Goal: Task Accomplishment & Management: Manage account settings

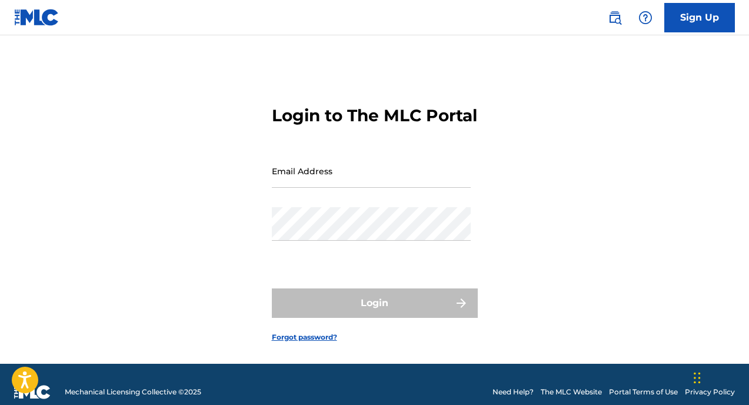
click at [389, 188] on input "Email Address" at bounding box center [371, 171] width 199 height 34
type input "[EMAIL_ADDRESS][DOMAIN_NAME]"
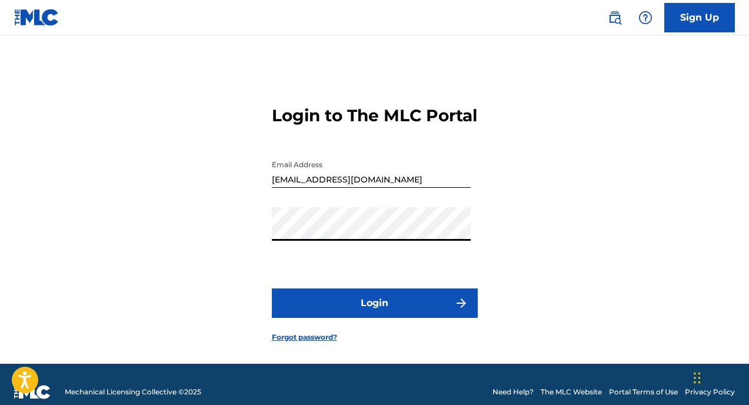
click at [272, 288] on button "Login" at bounding box center [375, 302] width 206 height 29
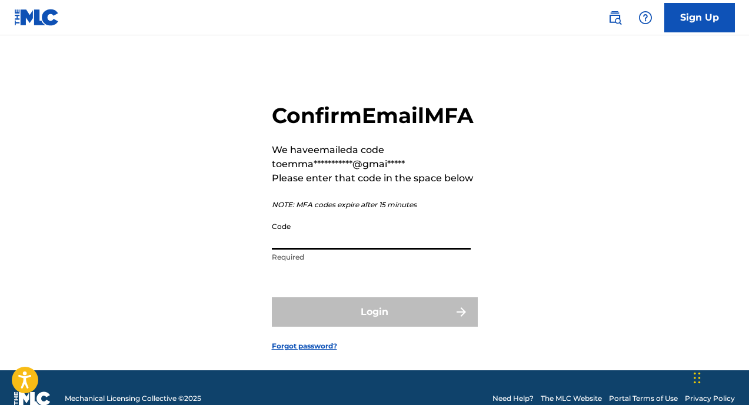
click at [356, 250] on input "Code" at bounding box center [371, 233] width 199 height 34
paste input "940500"
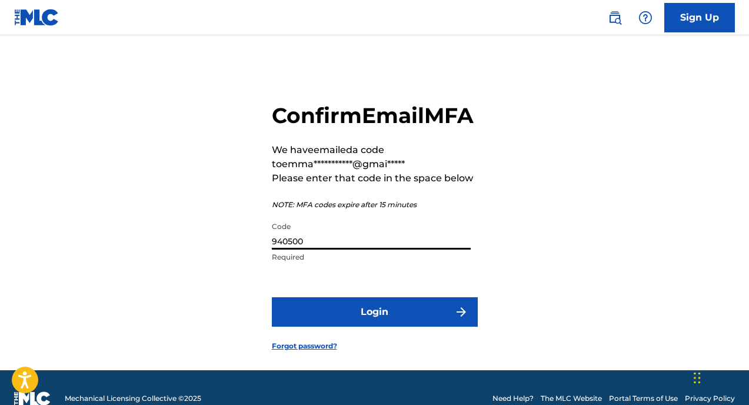
type input "940500"
click at [362, 327] on button "Login" at bounding box center [375, 311] width 206 height 29
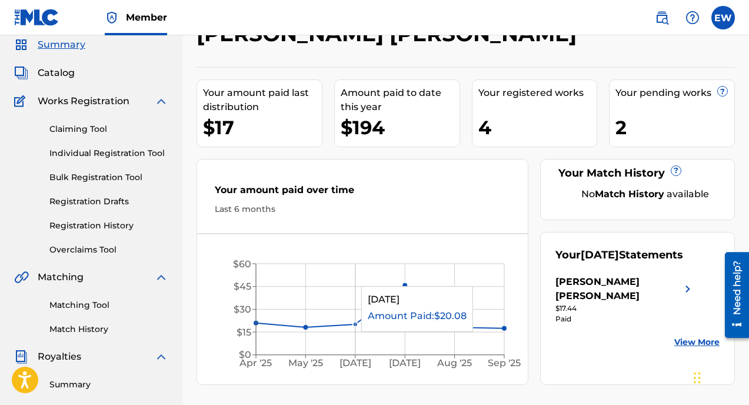
scroll to position [42, 0]
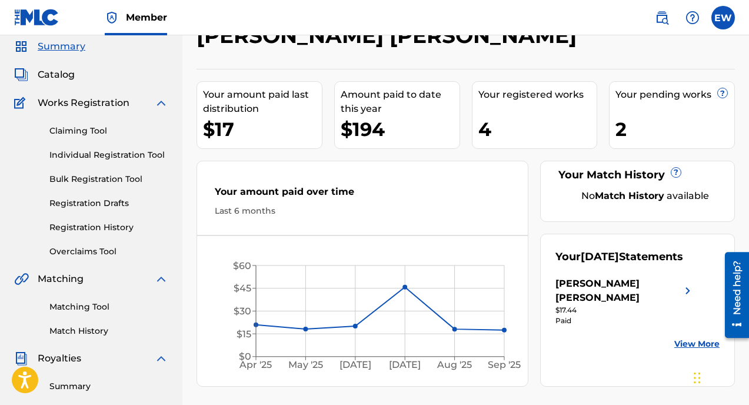
click at [88, 129] on link "Claiming Tool" at bounding box center [108, 131] width 119 height 12
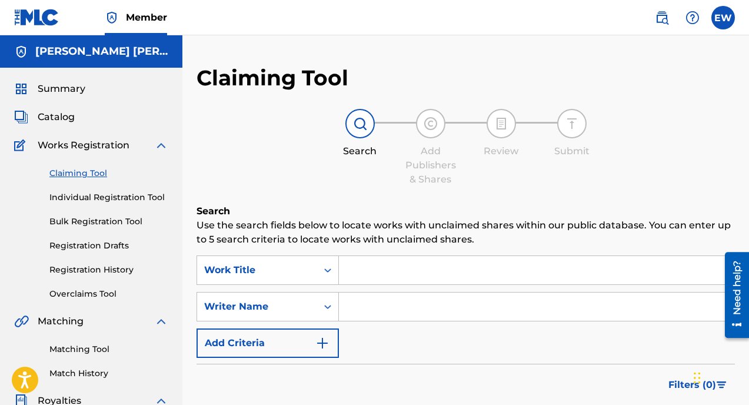
click at [347, 269] on input "Search Form" at bounding box center [537, 270] width 396 height 28
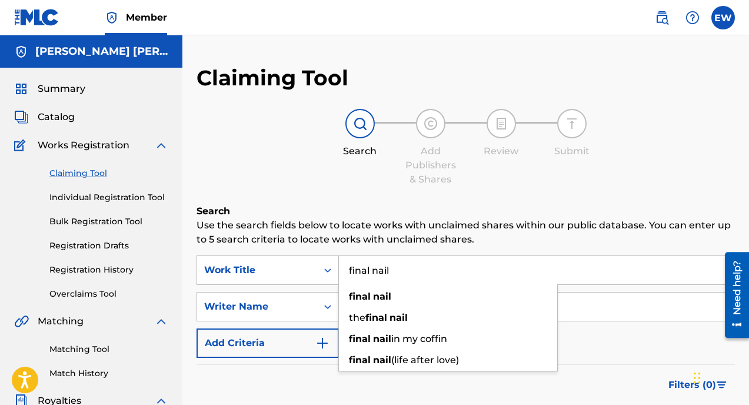
type input "final nail"
click at [370, 307] on input "Search Form" at bounding box center [537, 307] width 396 height 28
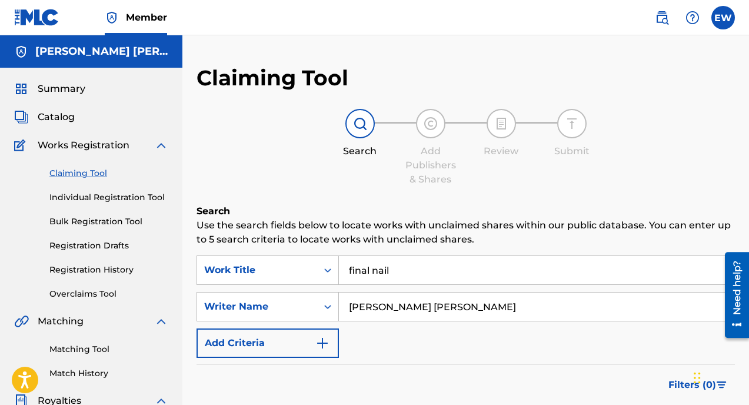
type input "[PERSON_NAME] [PERSON_NAME]"
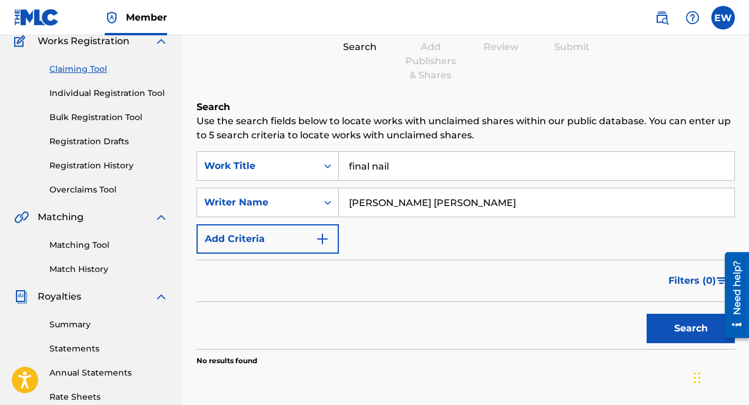
scroll to position [111, 0]
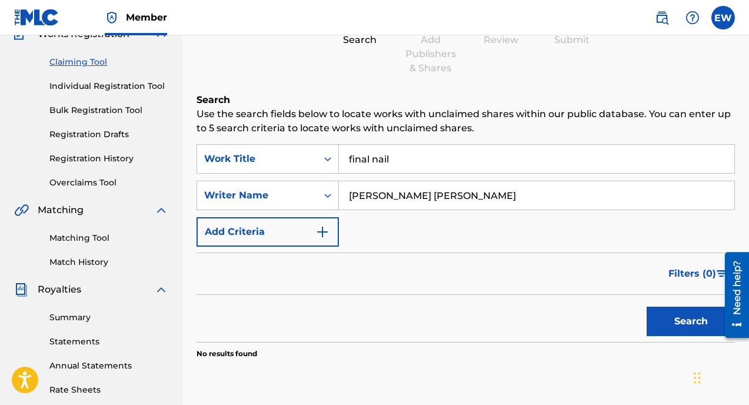
click at [695, 327] on button "Search" at bounding box center [691, 321] width 88 height 29
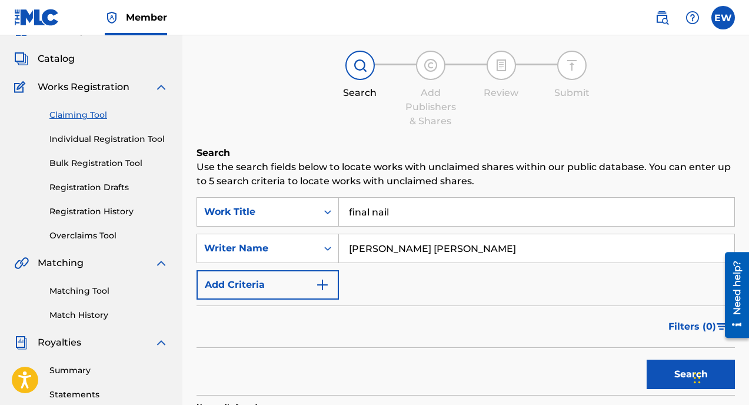
scroll to position [58, 0]
drag, startPoint x: 446, startPoint y: 251, endPoint x: 330, endPoint y: 250, distance: 116.6
click at [330, 251] on div "SearchWithCriteriaa9c9a294-f770-44a9-9771-9515be44e713 Writer Name [PERSON_NAME…" at bounding box center [466, 248] width 539 height 29
drag, startPoint x: 395, startPoint y: 213, endPoint x: 307, endPoint y: 212, distance: 88.3
click at [307, 212] on div "SearchWithCriteria33d61384-c799-438f-a642-9f3b30b79702 Work Title final nail" at bounding box center [466, 212] width 539 height 29
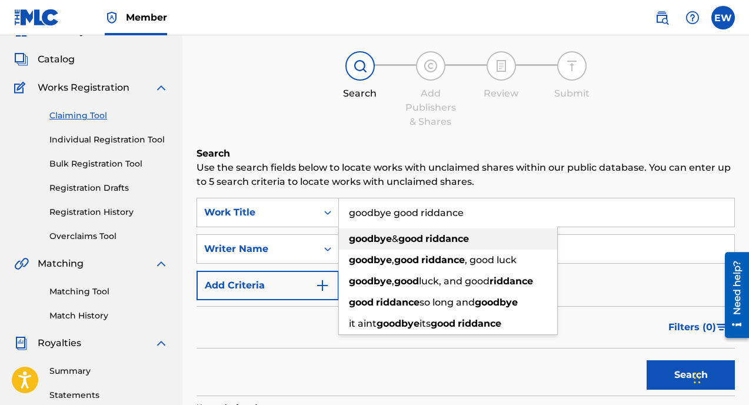
click at [408, 239] on strong "good" at bounding box center [411, 238] width 25 height 11
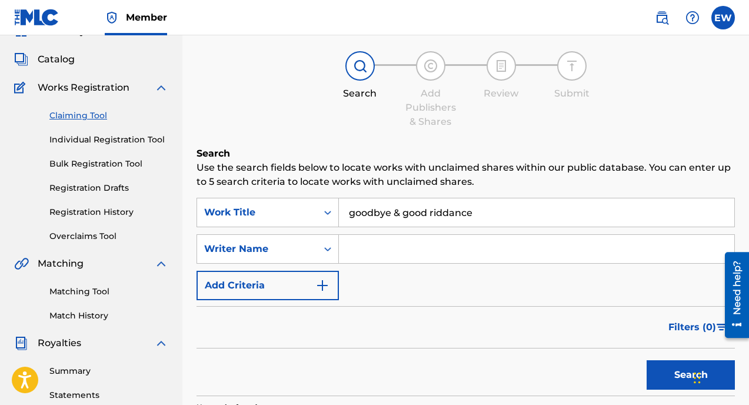
click at [402, 215] on input "goodbye & good riddance" at bounding box center [537, 212] width 396 height 28
type input "goodbye, good riddance"
click at [402, 259] on input "Search Form" at bounding box center [537, 249] width 396 height 28
type input "[PERSON_NAME] [PERSON_NAME]"
click at [647, 360] on button "Search" at bounding box center [691, 374] width 88 height 29
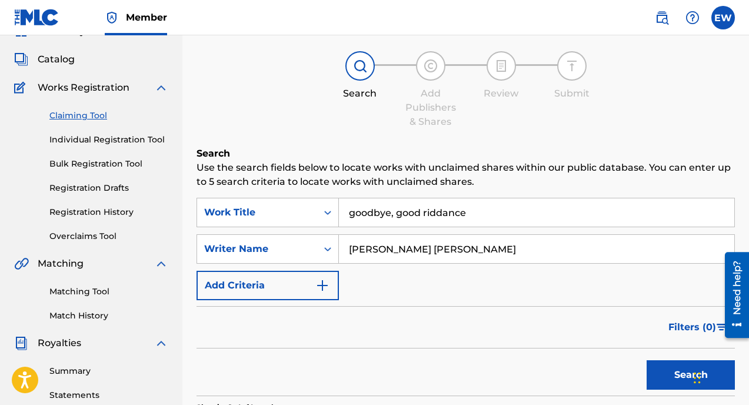
click at [682, 370] on button "Search" at bounding box center [691, 374] width 88 height 29
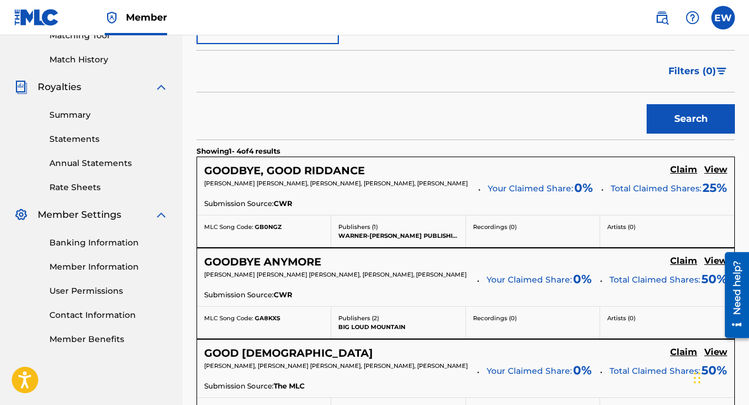
scroll to position [315, 0]
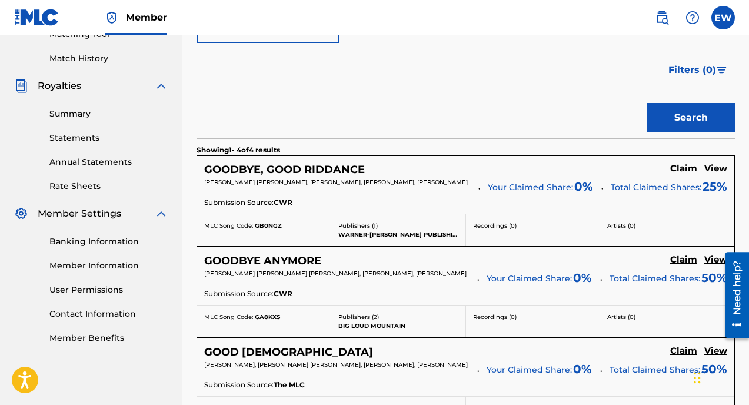
click at [677, 171] on h5 "Claim" at bounding box center [684, 168] width 27 height 11
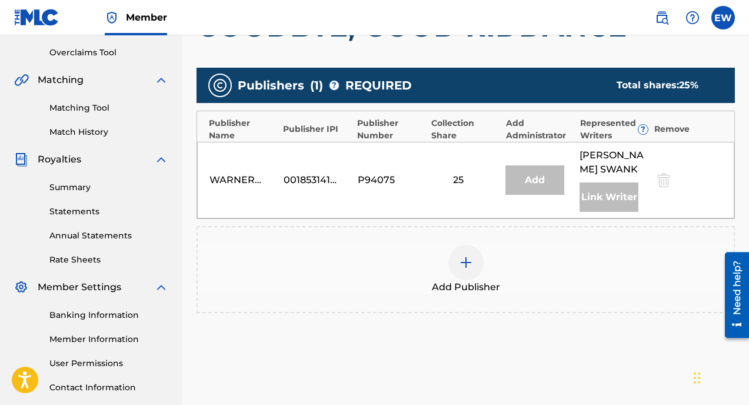
scroll to position [238, 0]
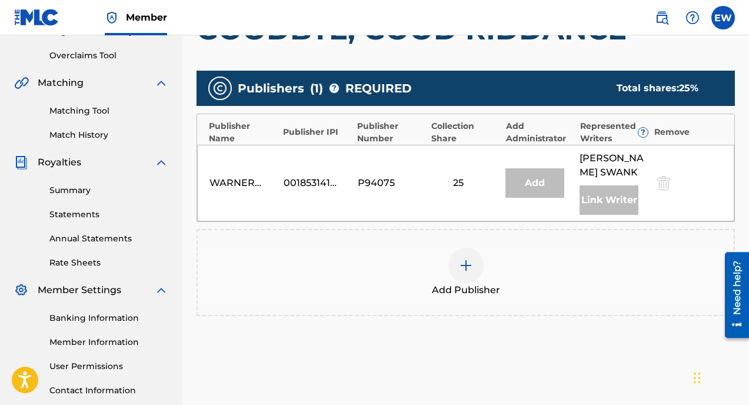
click at [589, 215] on div "Link Writer" at bounding box center [609, 199] width 59 height 29
click at [471, 273] on img at bounding box center [466, 265] width 14 height 14
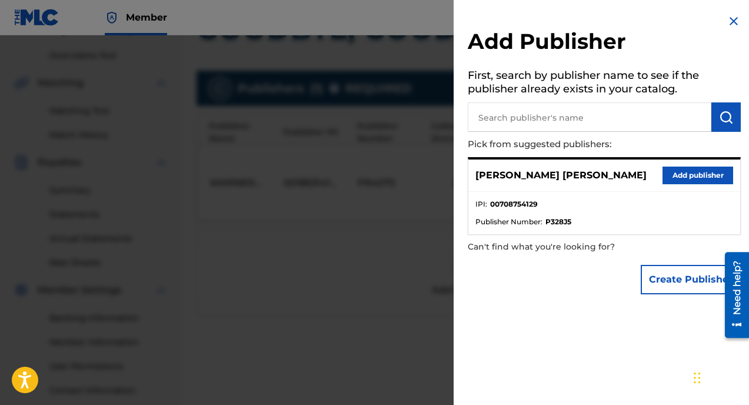
click at [679, 170] on button "Add publisher" at bounding box center [698, 176] width 71 height 18
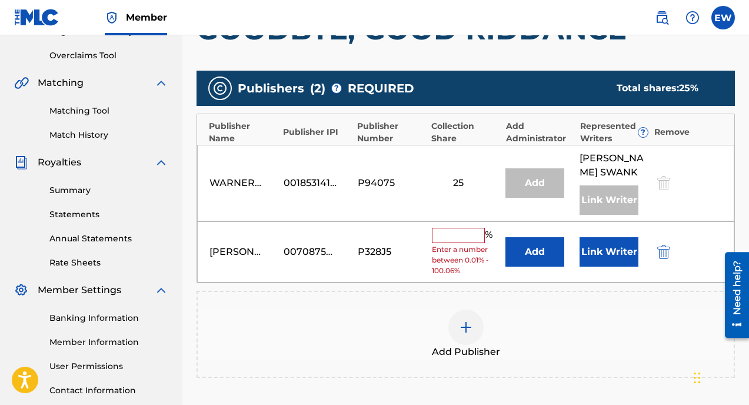
click at [472, 243] on input "text" at bounding box center [458, 235] width 53 height 15
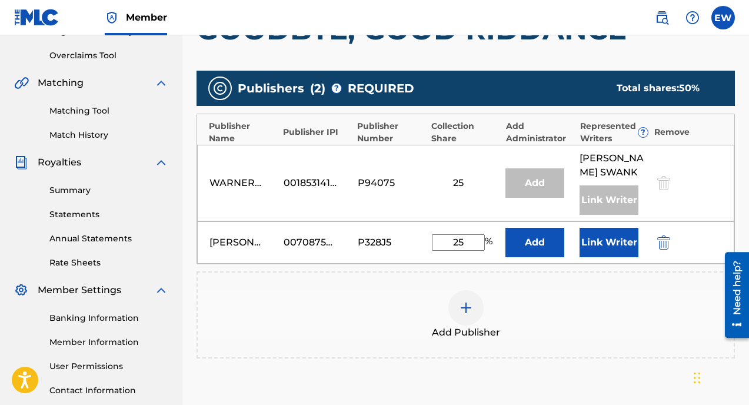
type input "25"
click at [532, 257] on button "Add" at bounding box center [535, 242] width 59 height 29
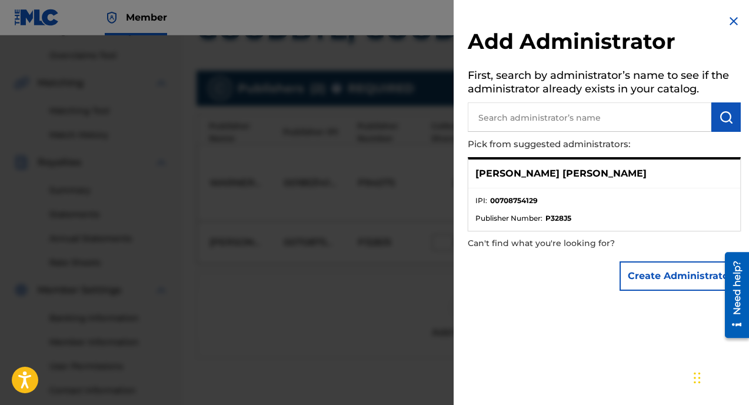
click at [513, 191] on ul "IPI : 00708754129 Publisher Number : P328J5" at bounding box center [605, 209] width 272 height 42
drag, startPoint x: 489, startPoint y: 199, endPoint x: 539, endPoint y: 204, distance: 49.7
click at [539, 204] on li "IPI : 00708754129" at bounding box center [605, 204] width 258 height 18
copy strong "00708754129"
click at [661, 281] on button "Create Administrator" at bounding box center [680, 275] width 121 height 29
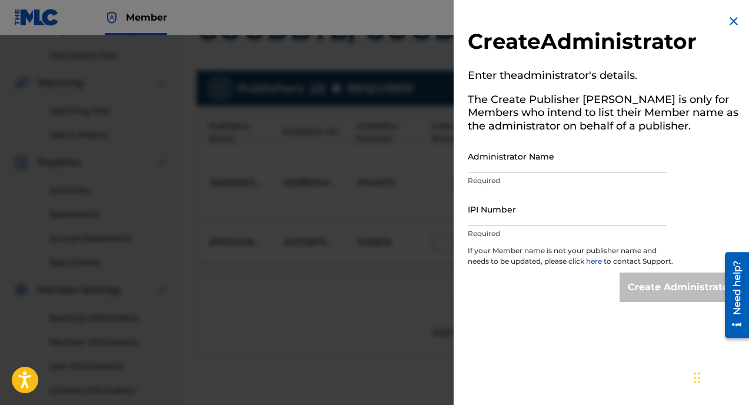
click at [525, 162] on input "Administrator Name" at bounding box center [567, 157] width 199 height 34
type input "[PERSON_NAME] [PERSON_NAME]"
click at [542, 209] on input "IPI Number" at bounding box center [567, 210] width 199 height 34
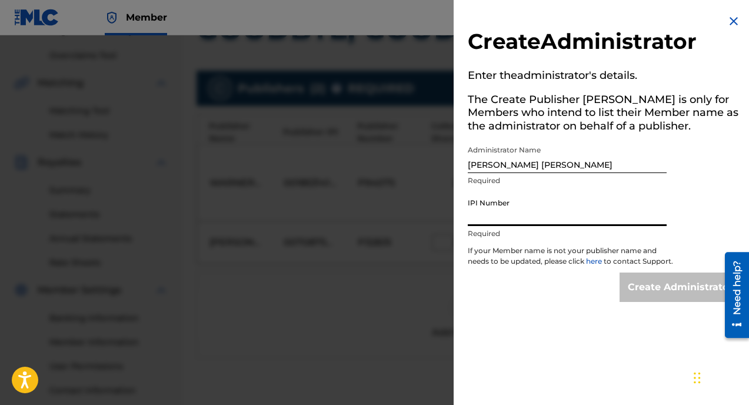
click at [542, 210] on input "IPI Number" at bounding box center [567, 210] width 199 height 34
paste input "00708754129"
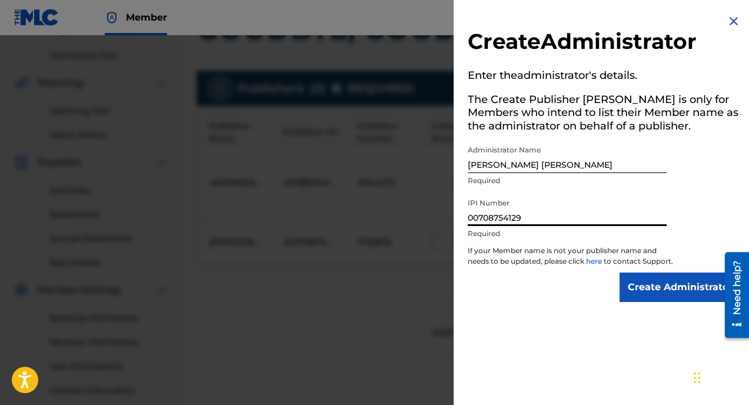
type input "00708754129"
click at [706, 301] on input "Create Administrator" at bounding box center [680, 287] width 121 height 29
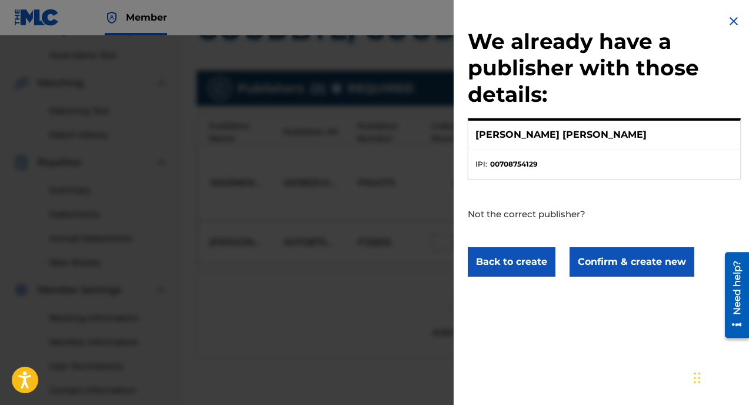
click at [649, 258] on button "Confirm & create new" at bounding box center [632, 261] width 125 height 29
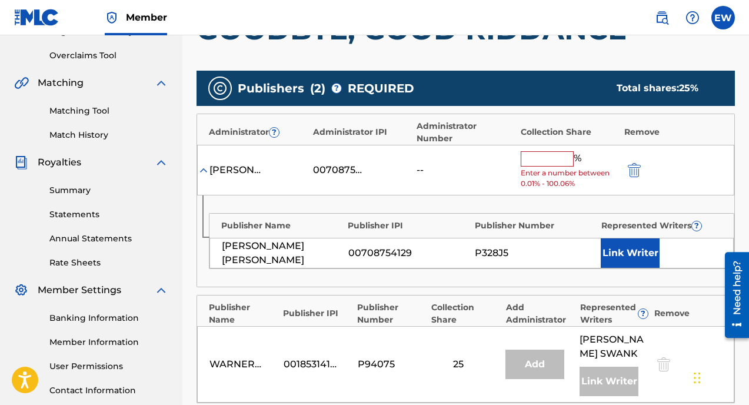
click at [558, 151] on input "text" at bounding box center [547, 158] width 53 height 15
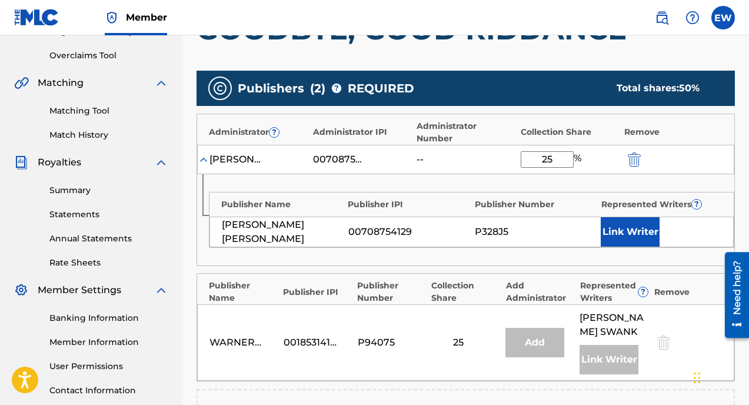
type input "25"
click at [624, 218] on button "Link Writer" at bounding box center [630, 231] width 59 height 29
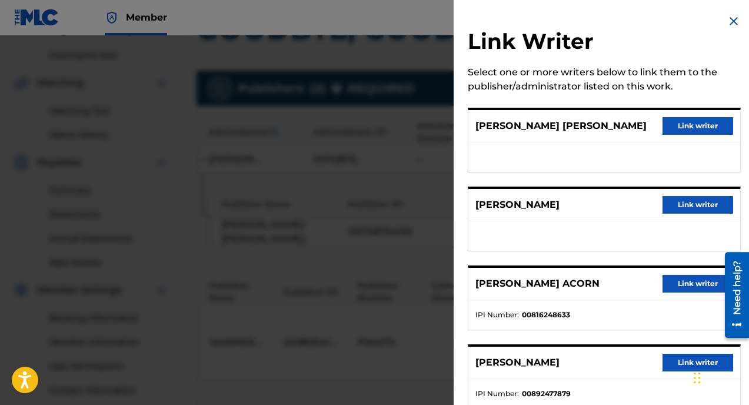
scroll to position [32, 0]
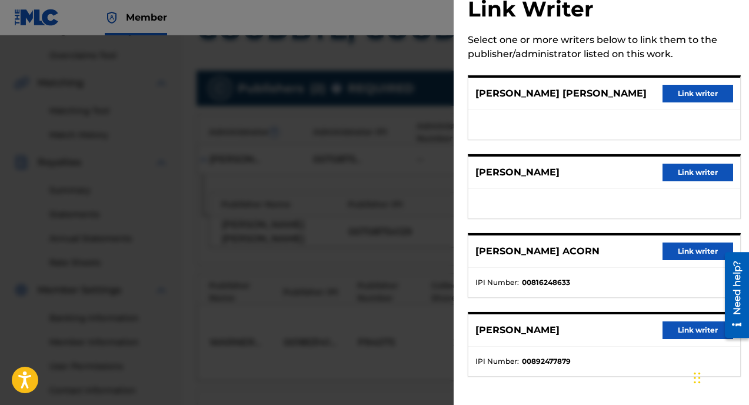
click at [697, 98] on button "Link writer" at bounding box center [698, 94] width 71 height 18
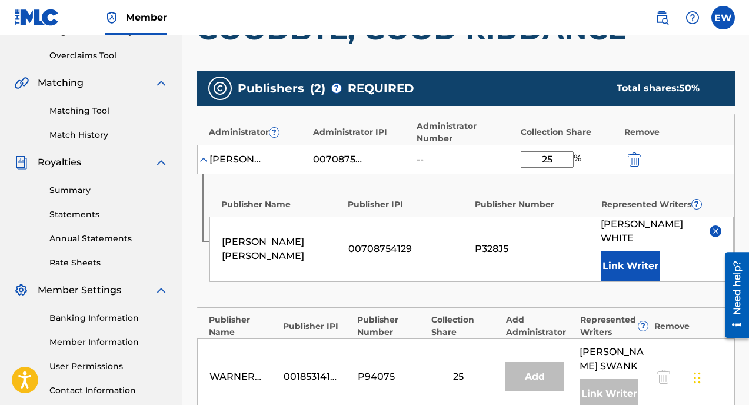
click at [642, 251] on button "Link Writer" at bounding box center [630, 265] width 59 height 29
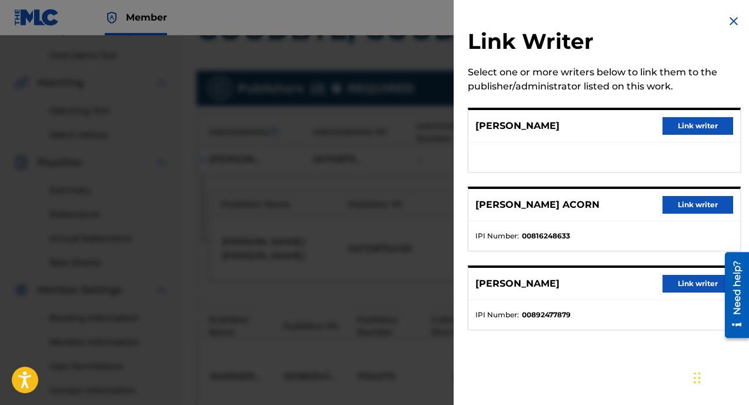
click at [695, 124] on button "Link writer" at bounding box center [698, 126] width 71 height 18
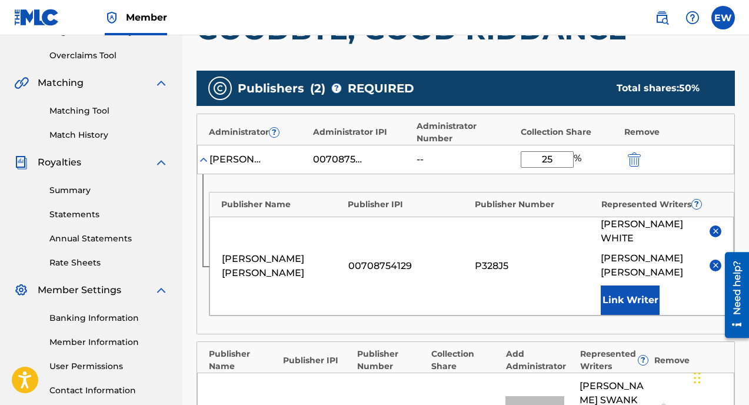
click at [637, 286] on button "Link Writer" at bounding box center [630, 300] width 59 height 29
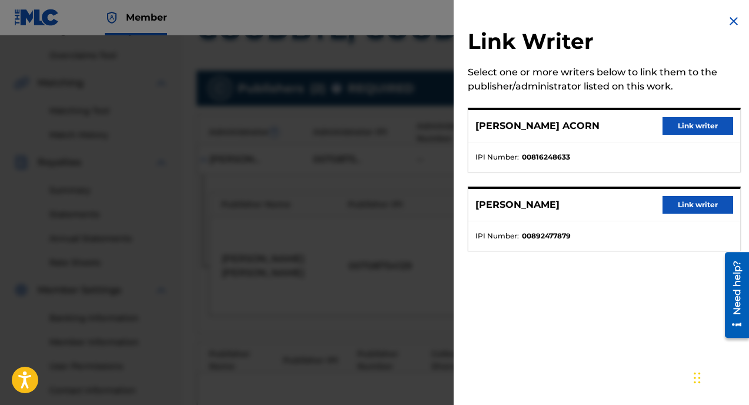
click at [690, 124] on button "Link writer" at bounding box center [698, 126] width 71 height 18
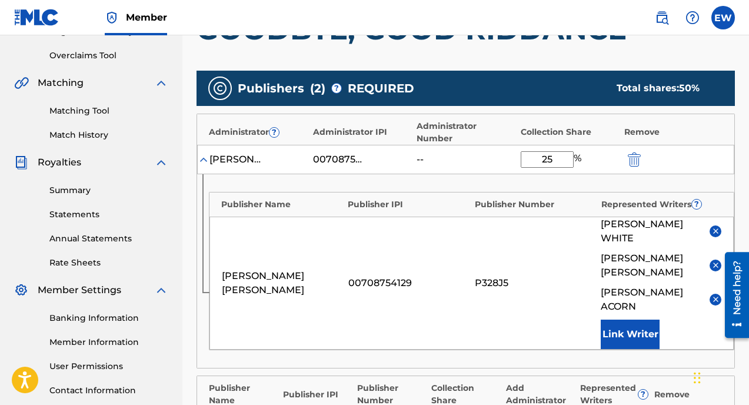
click at [636, 320] on button "Link Writer" at bounding box center [630, 334] width 59 height 29
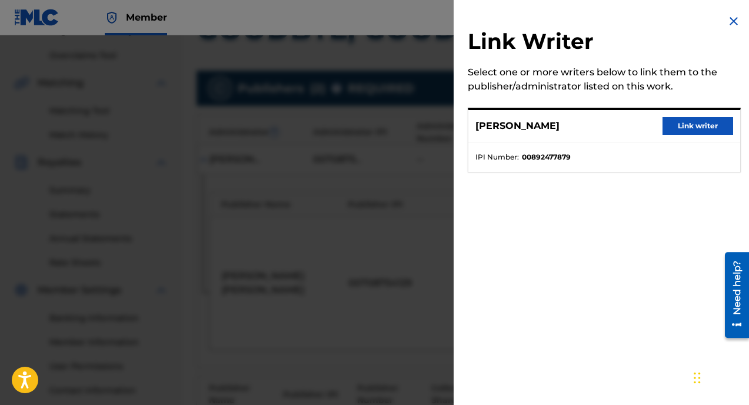
click at [685, 132] on button "Link writer" at bounding box center [698, 126] width 71 height 18
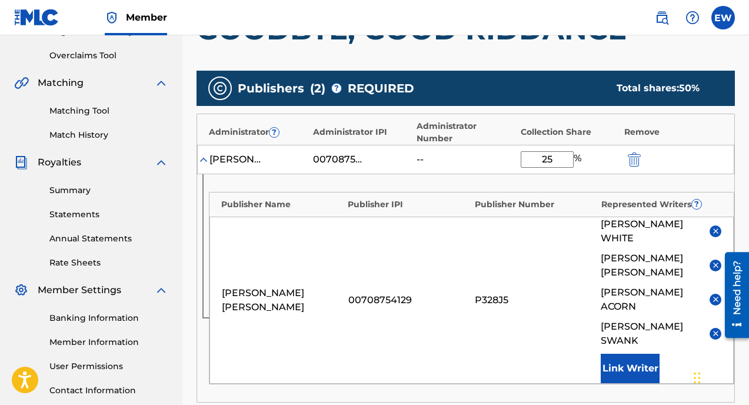
click at [653, 354] on button "Link Writer" at bounding box center [630, 368] width 59 height 29
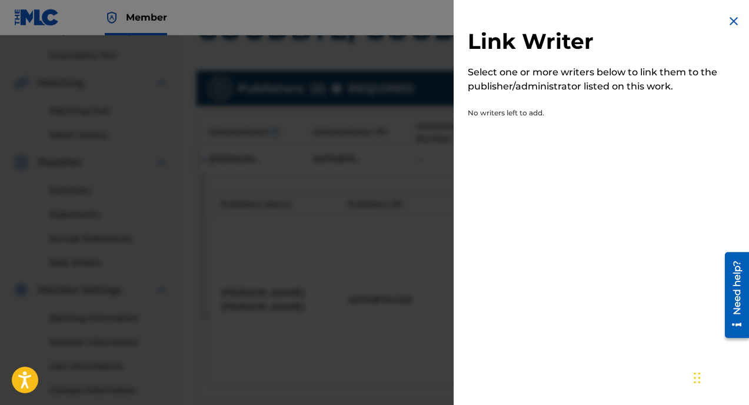
click at [731, 15] on img at bounding box center [734, 21] width 14 height 14
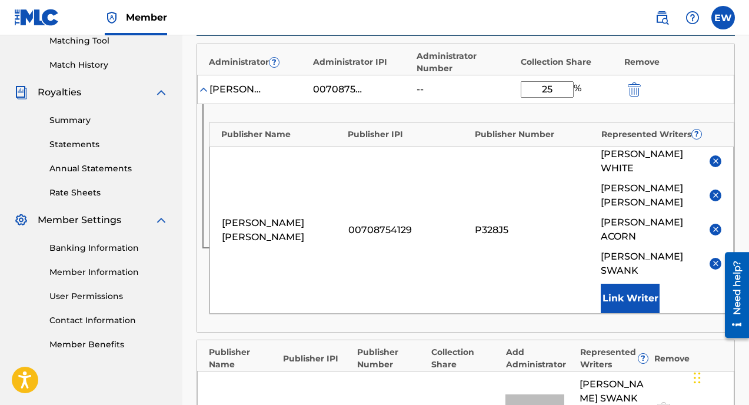
scroll to position [307, 0]
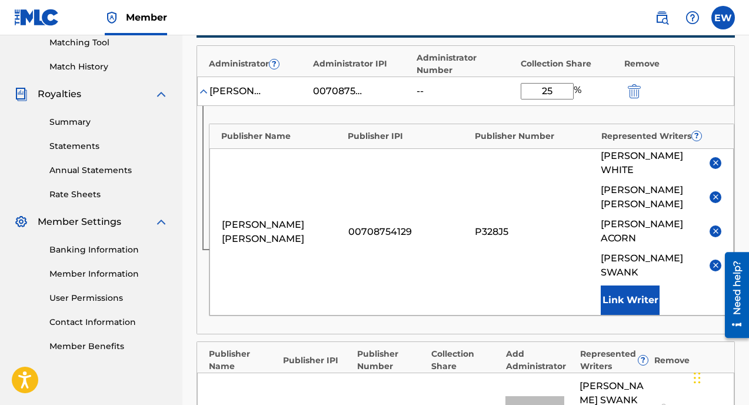
click at [629, 286] on button "Link Writer" at bounding box center [630, 300] width 59 height 29
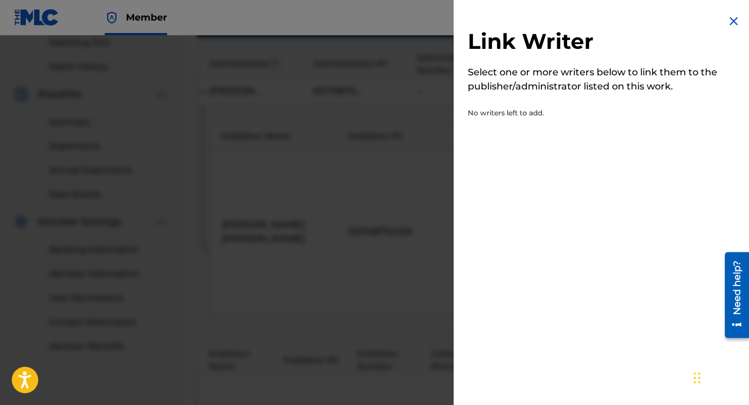
click at [728, 22] on img at bounding box center [734, 21] width 14 height 14
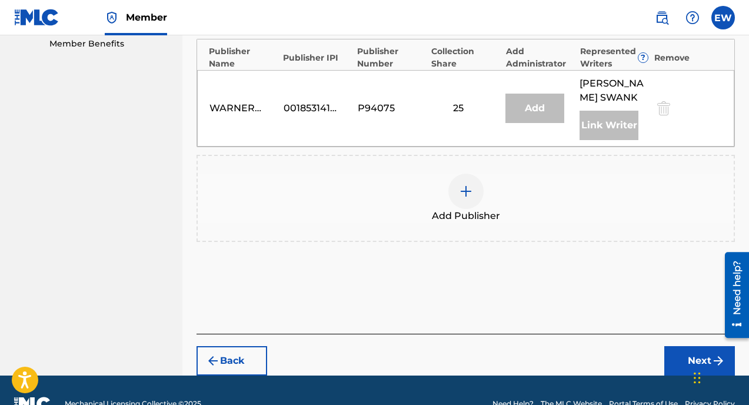
click at [687, 346] on button "Next" at bounding box center [700, 360] width 71 height 29
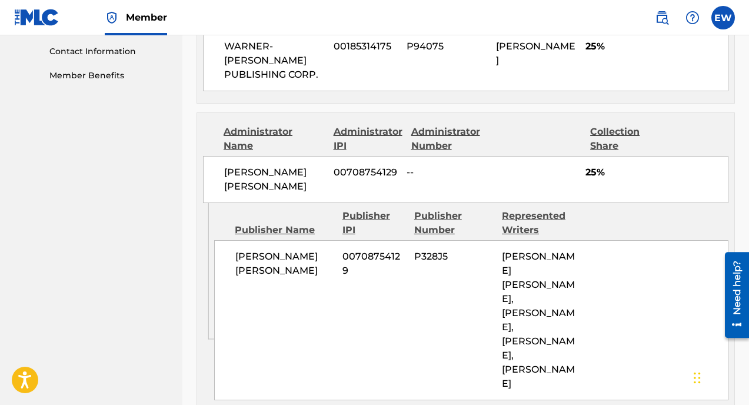
scroll to position [622, 0]
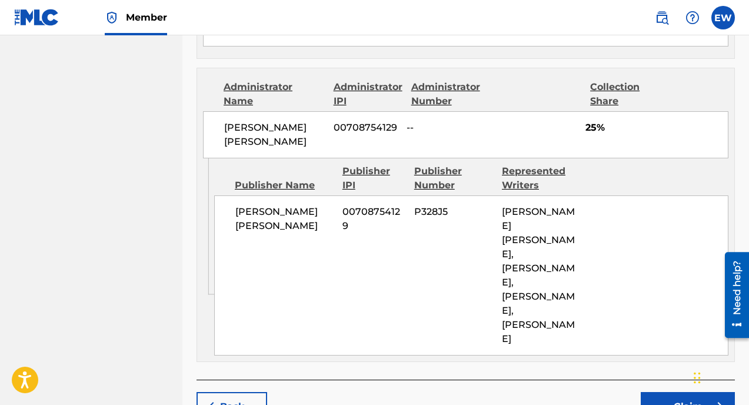
click at [662, 392] on button "Claim" at bounding box center [688, 406] width 94 height 29
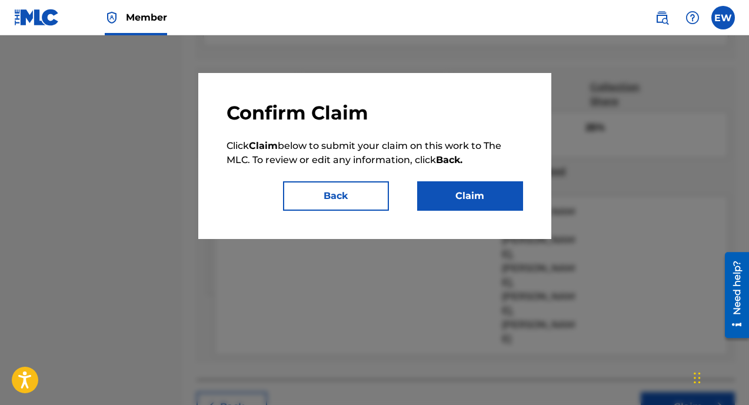
click at [497, 203] on button "Claim" at bounding box center [470, 195] width 106 height 29
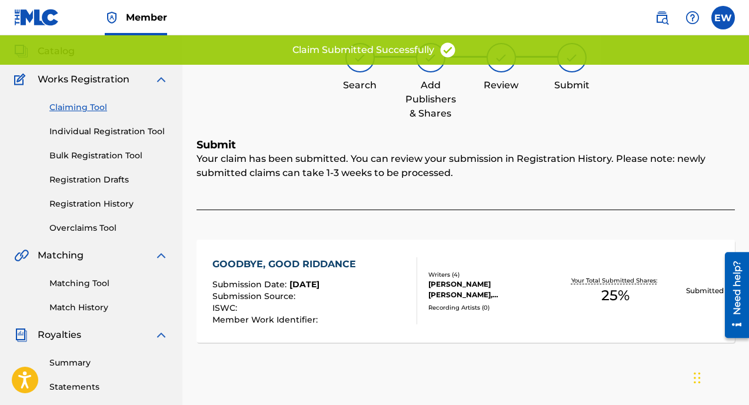
scroll to position [0, 0]
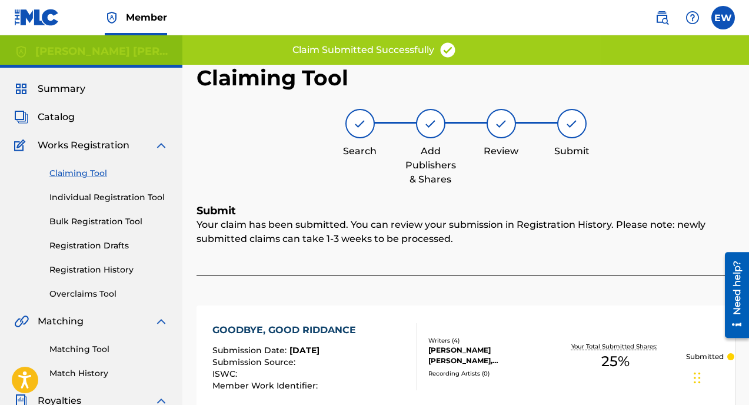
click at [105, 198] on link "Individual Registration Tool" at bounding box center [108, 197] width 119 height 12
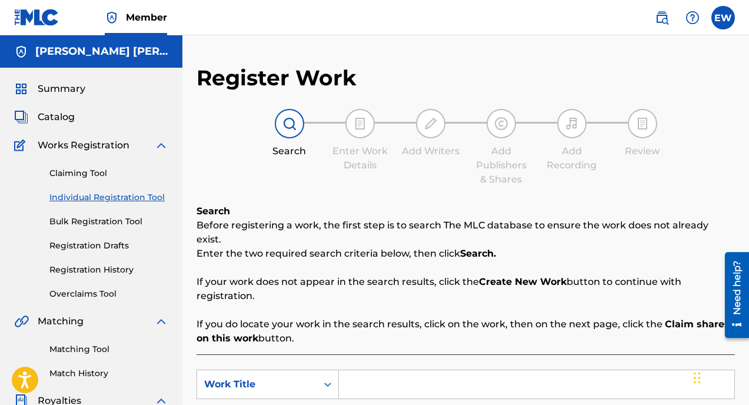
click at [106, 147] on span "Works Registration" at bounding box center [84, 145] width 92 height 14
click at [107, 267] on link "Registration History" at bounding box center [108, 270] width 119 height 12
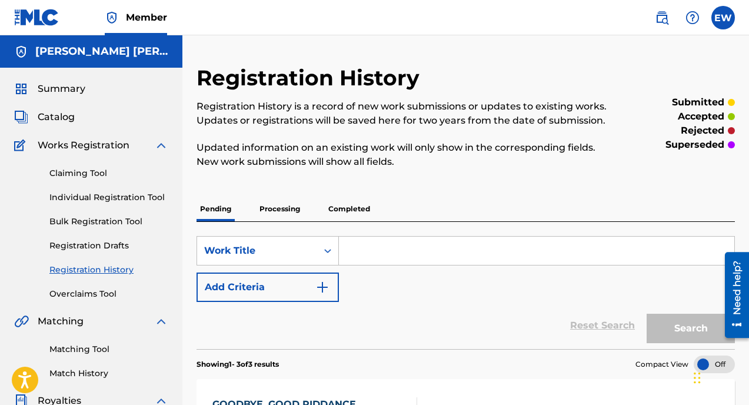
click at [291, 210] on p "Processing" at bounding box center [280, 209] width 48 height 25
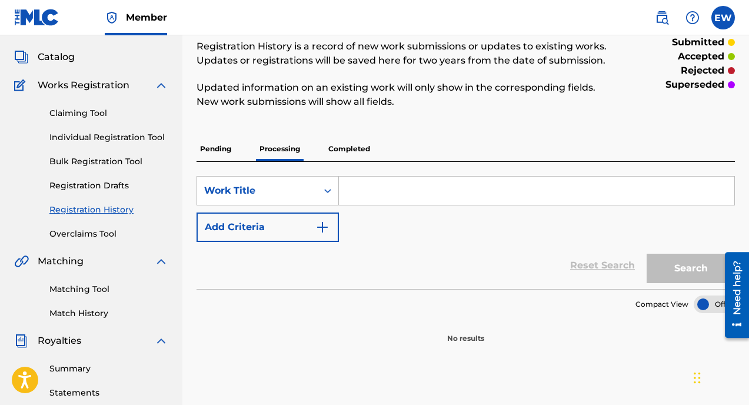
scroll to position [58, 0]
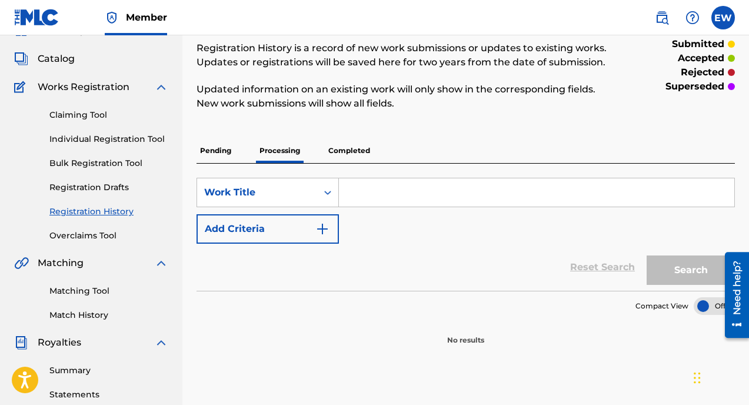
click at [341, 153] on p "Completed" at bounding box center [349, 150] width 49 height 25
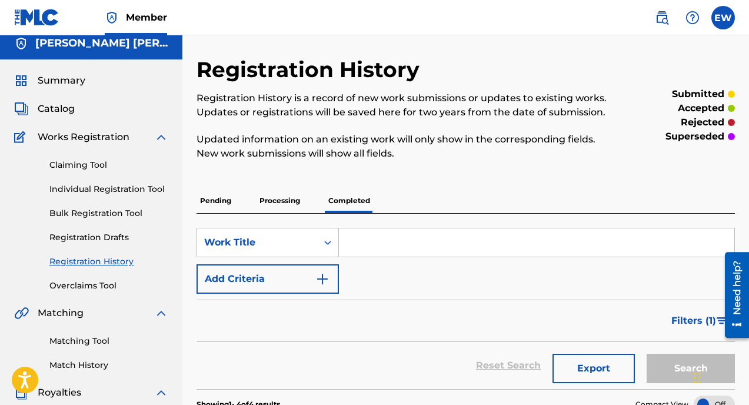
scroll to position [7, 0]
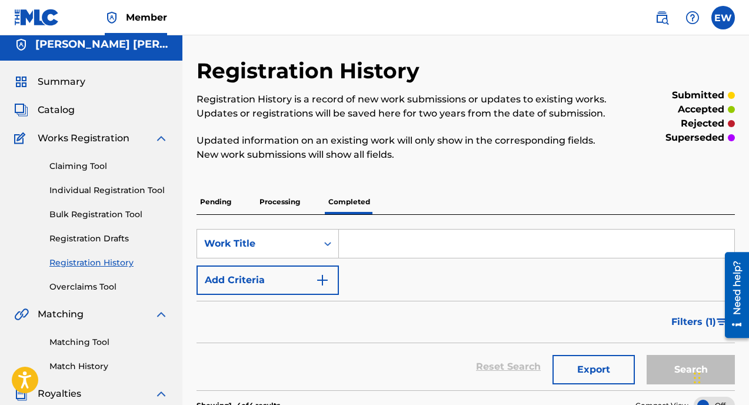
click at [228, 207] on p "Pending" at bounding box center [216, 202] width 38 height 25
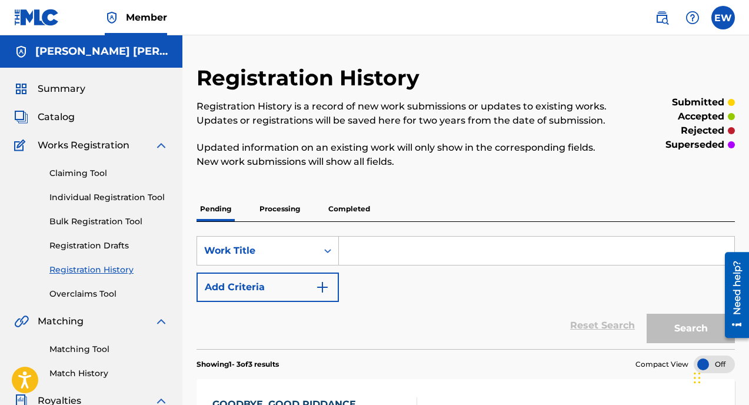
click at [97, 171] on link "Claiming Tool" at bounding box center [108, 173] width 119 height 12
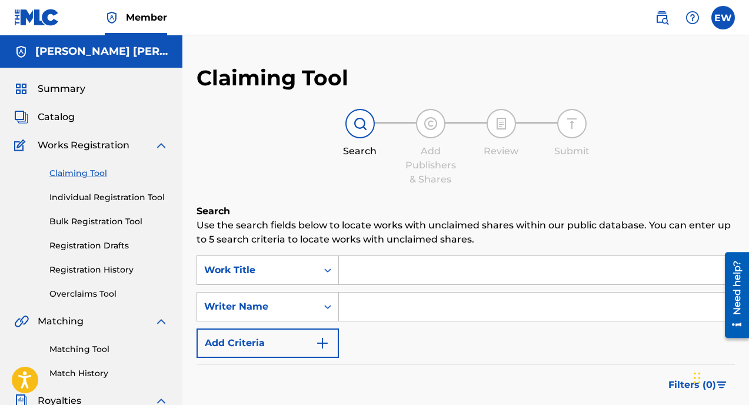
click at [413, 275] on input "Search Form" at bounding box center [537, 270] width 396 height 28
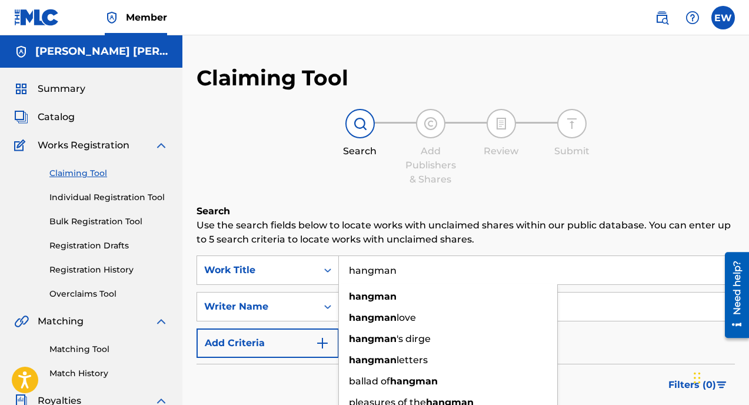
type input "hangman"
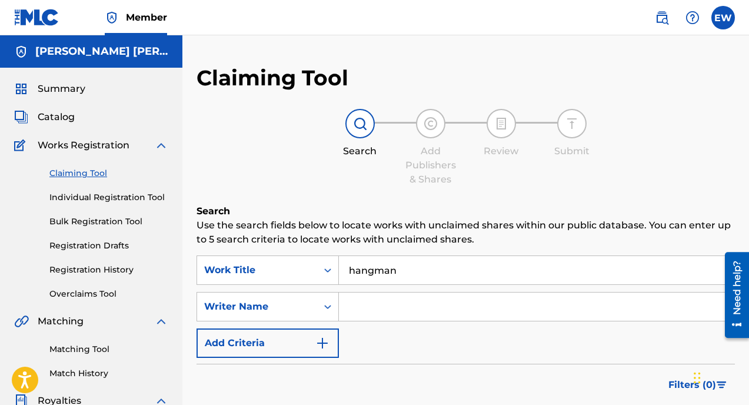
click at [417, 315] on input "Search Form" at bounding box center [537, 307] width 396 height 28
type input "[PERSON_NAME] [PERSON_NAME]"
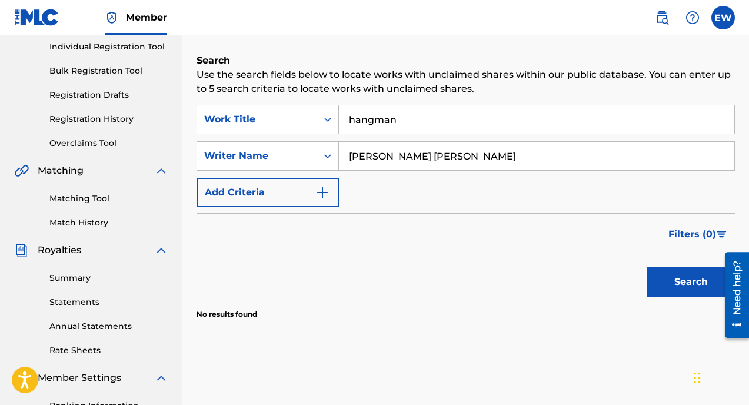
scroll to position [170, 0]
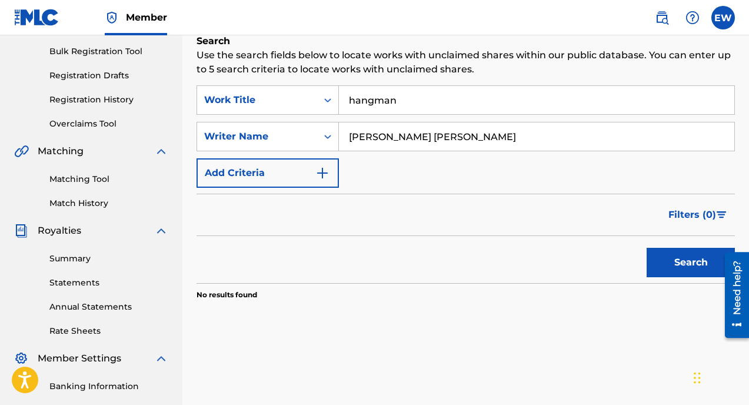
click at [693, 268] on button "Search" at bounding box center [691, 262] width 88 height 29
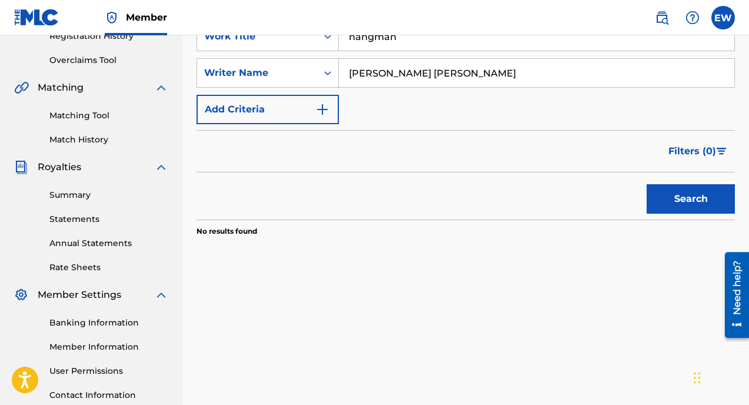
scroll to position [238, 0]
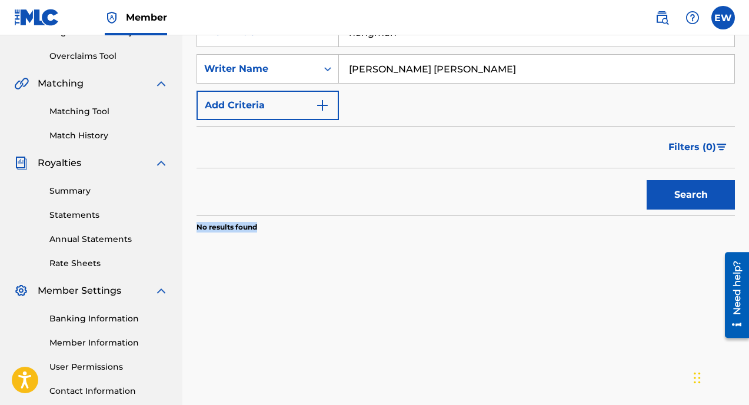
drag, startPoint x: 270, startPoint y: 224, endPoint x: 197, endPoint y: 225, distance: 73.0
click at [197, 226] on section "No results found" at bounding box center [466, 223] width 539 height 17
click at [248, 250] on div "Search Use the search fields below to locate works with unclaimed shares within…" at bounding box center [466, 128] width 539 height 325
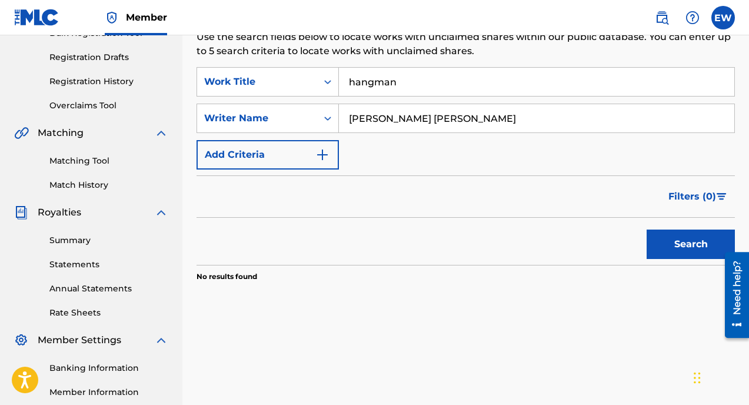
scroll to position [177, 0]
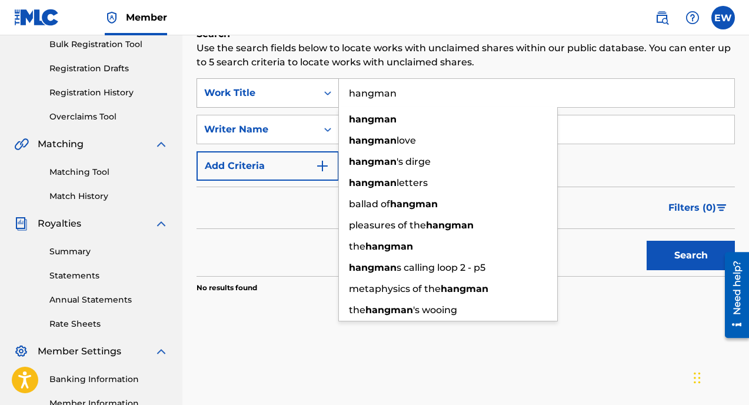
drag, startPoint x: 408, startPoint y: 92, endPoint x: 304, endPoint y: 90, distance: 103.6
click at [304, 90] on div "SearchWithCriteria33d61384-c799-438f-a642-9f3b30b79702 Work Title hangman hangm…" at bounding box center [466, 92] width 539 height 29
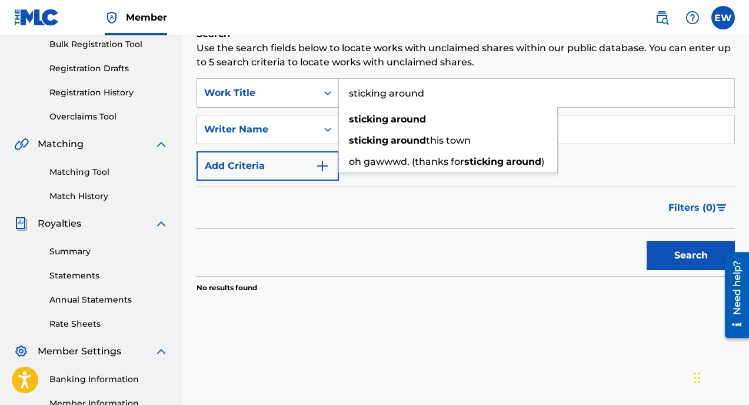
type input "sticking around"
click at [647, 241] on button "Search" at bounding box center [691, 255] width 88 height 29
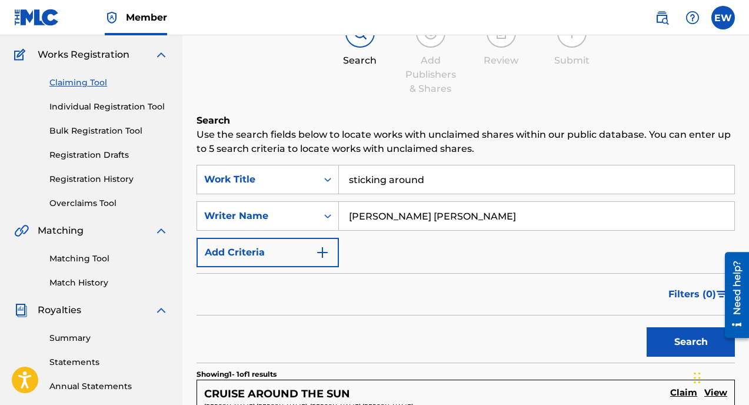
scroll to position [88, 0]
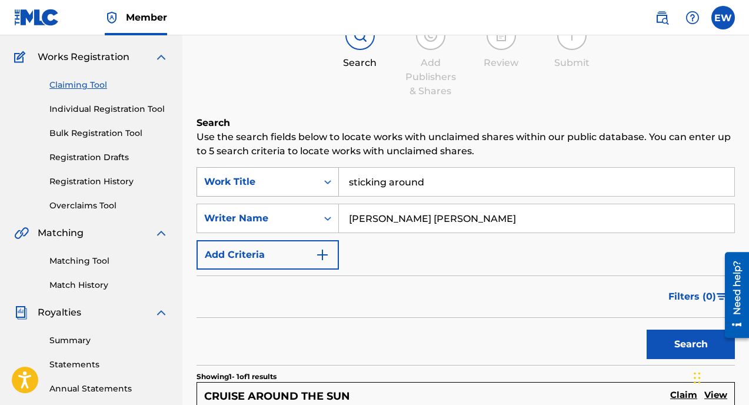
drag, startPoint x: 455, startPoint y: 185, endPoint x: 297, endPoint y: 175, distance: 158.7
click at [298, 178] on div "SearchWithCriteria33d61384-c799-438f-a642-9f3b30b79702 Work Title sticking arou…" at bounding box center [466, 181] width 539 height 29
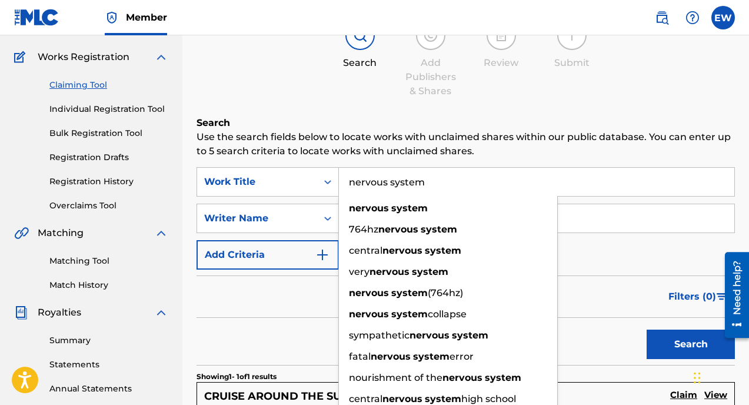
type input "nervous system"
click at [647, 330] on button "Search" at bounding box center [691, 344] width 88 height 29
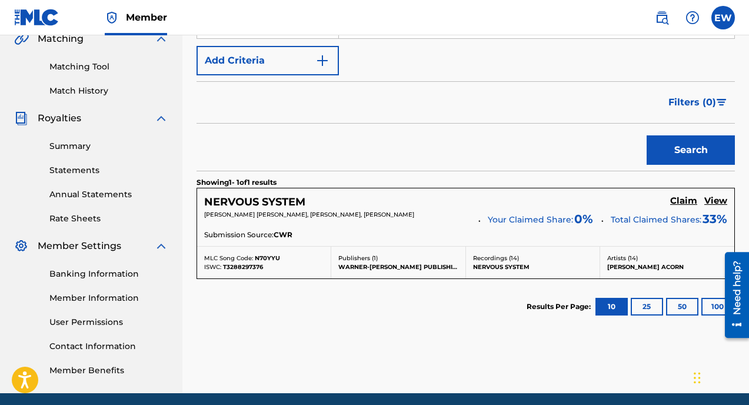
scroll to position [284, 0]
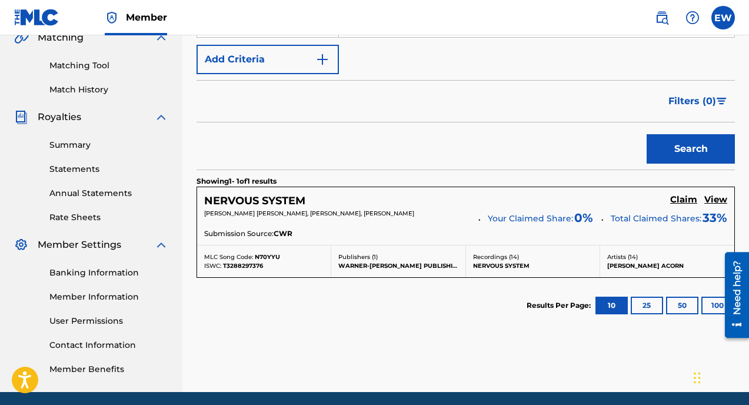
click at [687, 198] on h5 "Claim" at bounding box center [684, 199] width 27 height 11
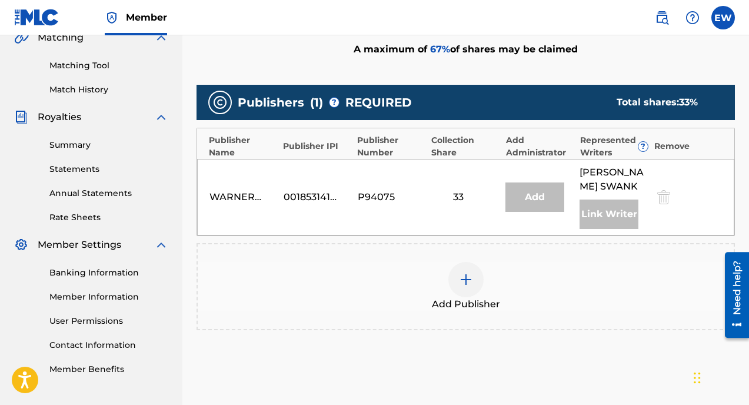
click at [460, 297] on div at bounding box center [466, 279] width 35 height 35
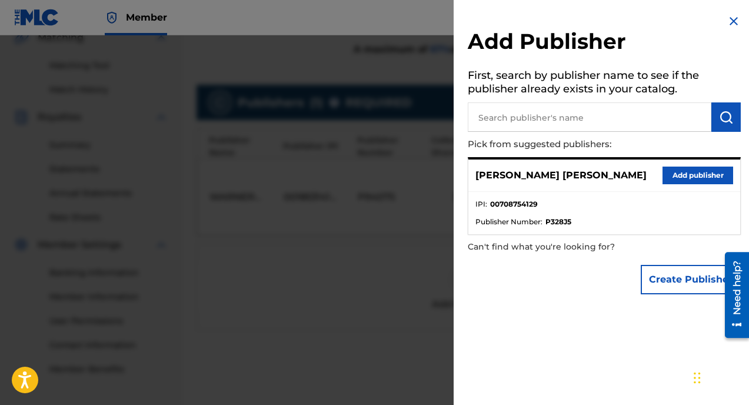
click at [681, 173] on button "Add publisher" at bounding box center [698, 176] width 71 height 18
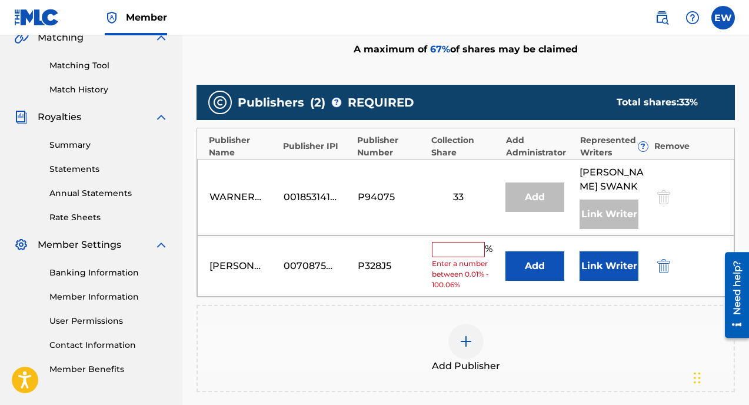
click at [450, 257] on input "text" at bounding box center [458, 249] width 53 height 15
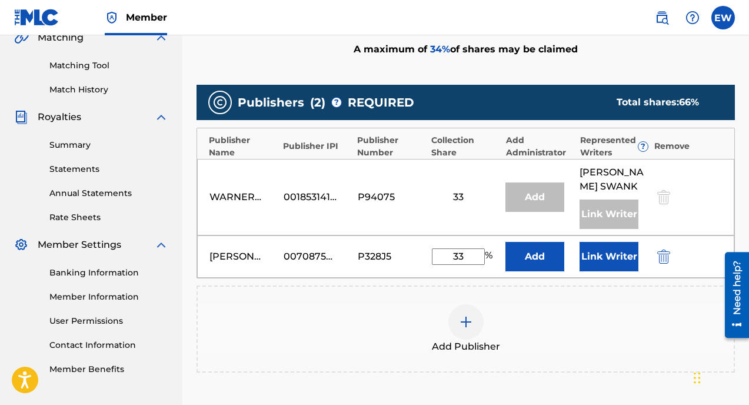
type input "33"
click at [539, 271] on button "Add" at bounding box center [535, 256] width 59 height 29
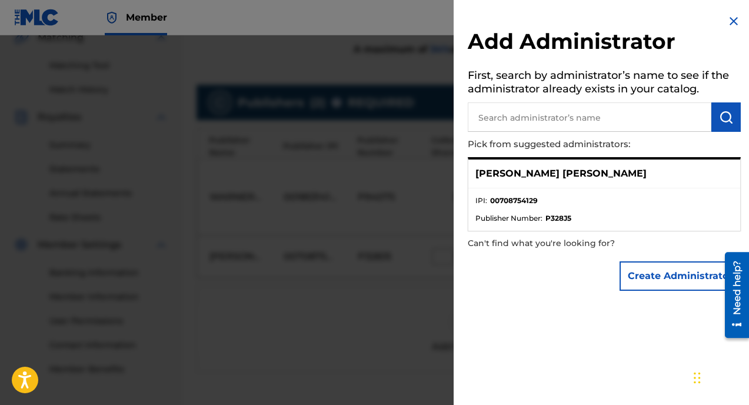
click at [729, 24] on img at bounding box center [734, 21] width 14 height 14
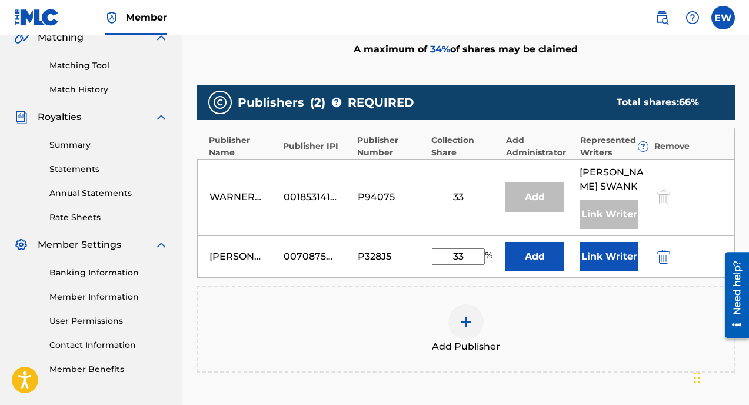
click at [626, 271] on button "Link Writer" at bounding box center [609, 256] width 59 height 29
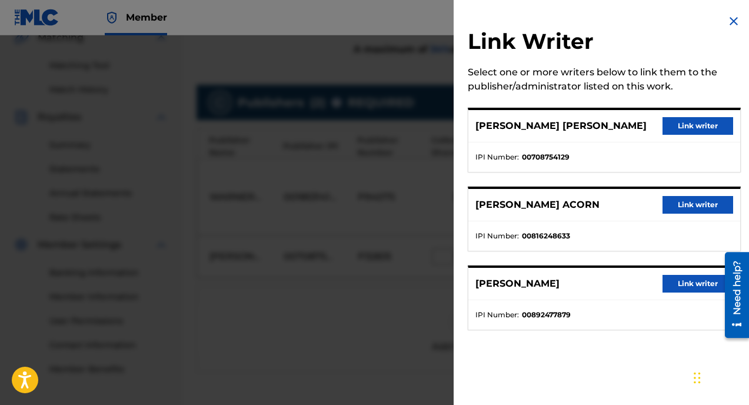
click at [696, 130] on button "Link writer" at bounding box center [698, 126] width 71 height 18
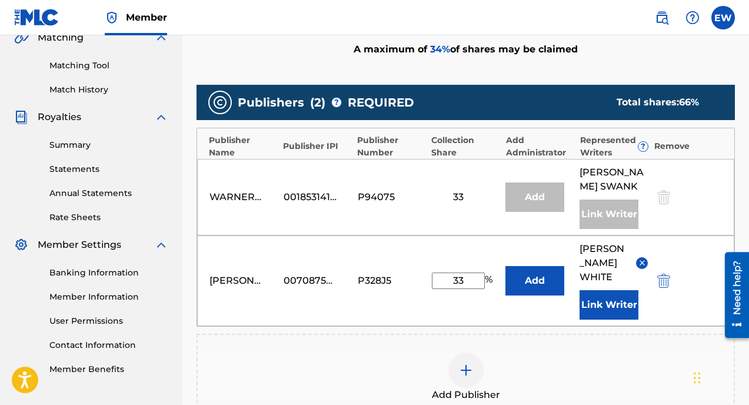
click at [614, 314] on button "Link Writer" at bounding box center [609, 304] width 59 height 29
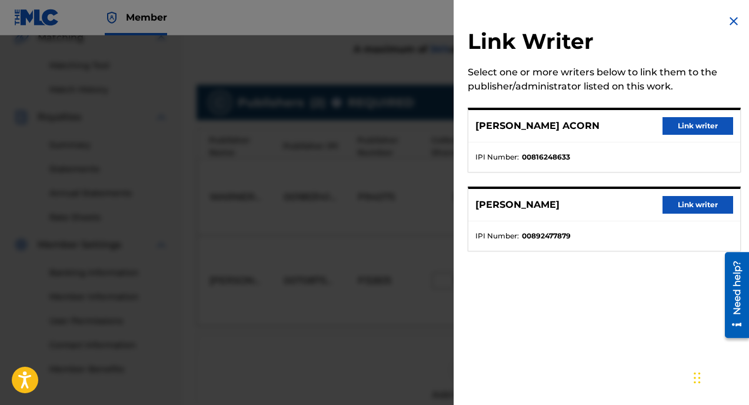
click at [694, 126] on button "Link writer" at bounding box center [698, 126] width 71 height 18
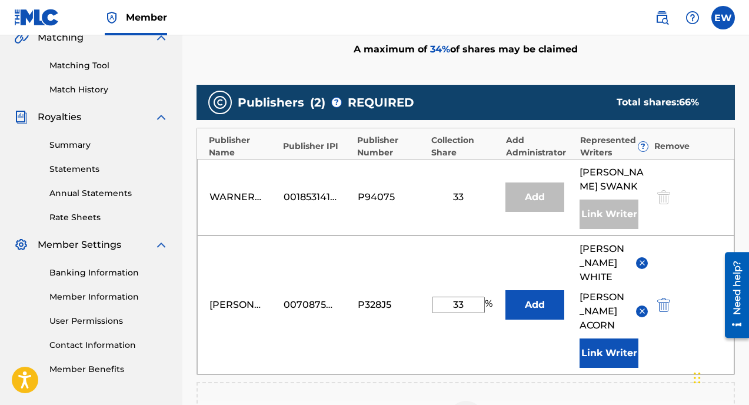
click at [617, 360] on button "Link Writer" at bounding box center [609, 353] width 59 height 29
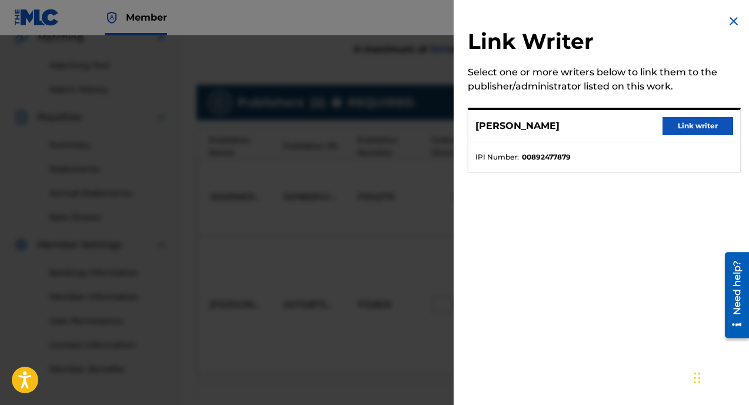
click at [694, 125] on button "Link writer" at bounding box center [698, 126] width 71 height 18
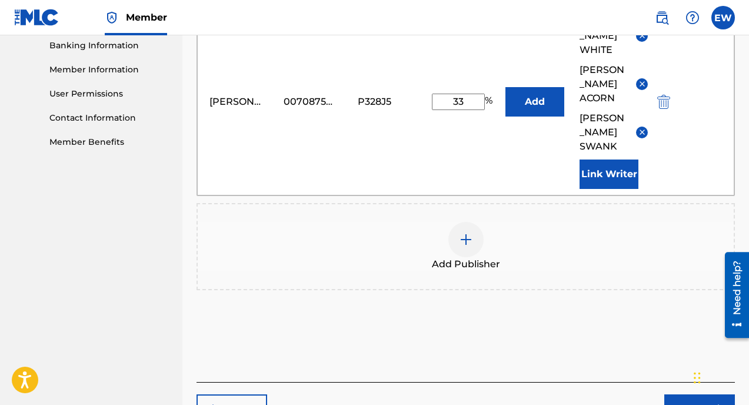
scroll to position [586, 0]
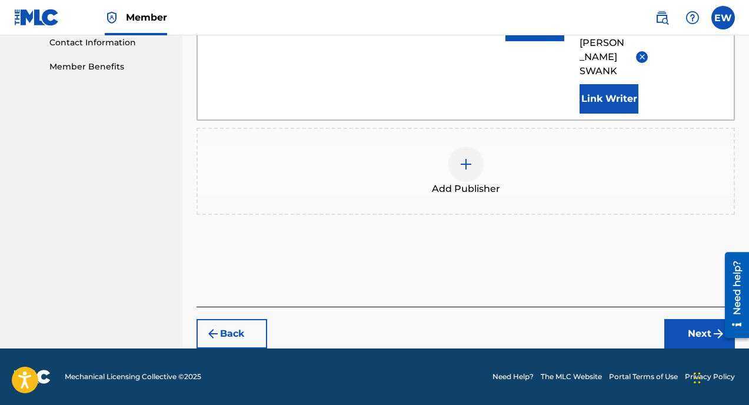
click at [689, 333] on button "Next" at bounding box center [700, 333] width 71 height 29
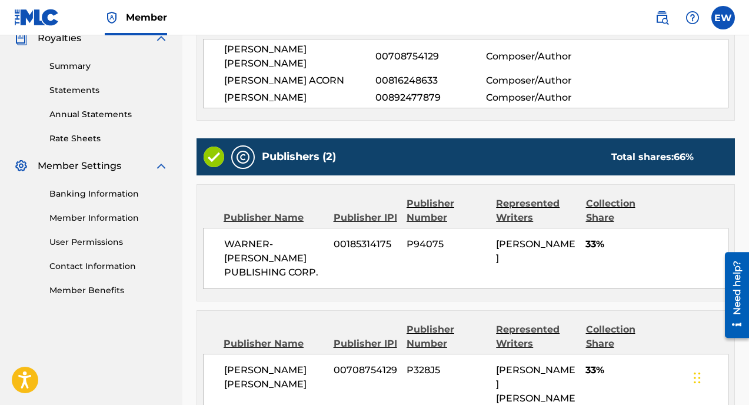
scroll to position [499, 0]
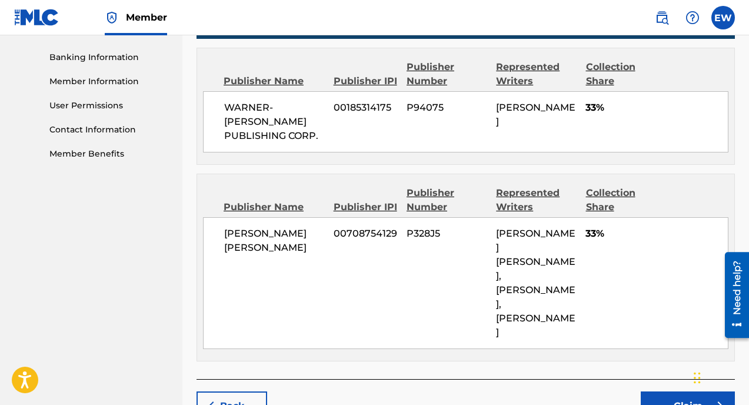
click at [658, 391] on button "Claim" at bounding box center [688, 405] width 94 height 29
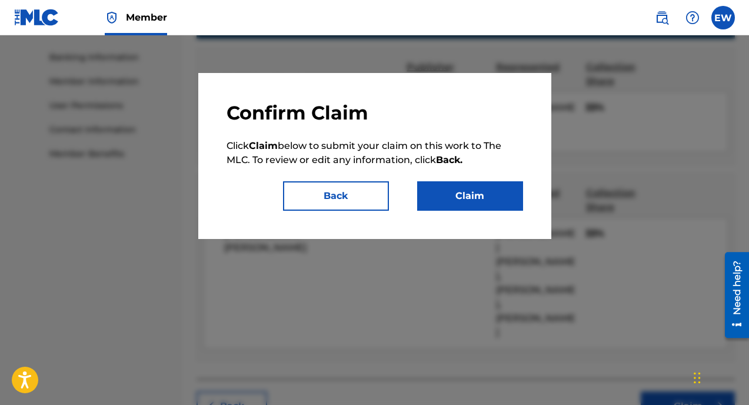
click at [490, 191] on button "Claim" at bounding box center [470, 195] width 106 height 29
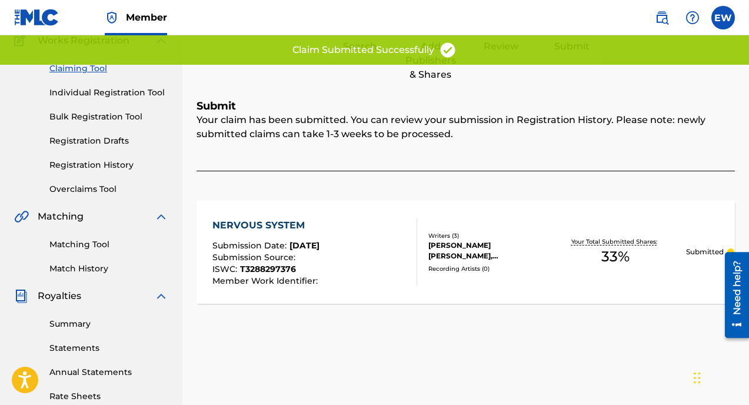
scroll to position [0, 0]
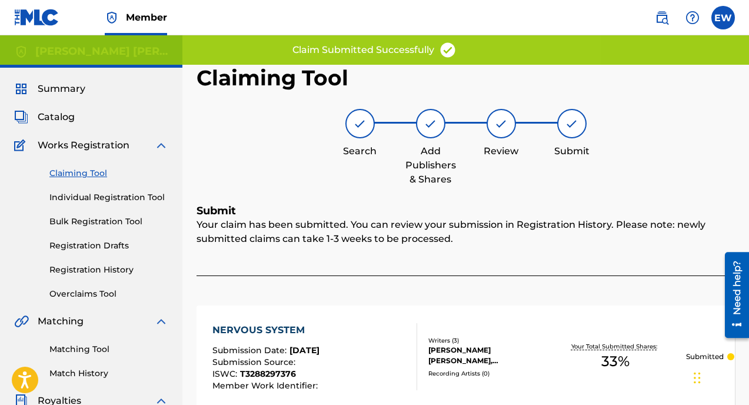
click at [78, 174] on link "Claiming Tool" at bounding box center [108, 173] width 119 height 12
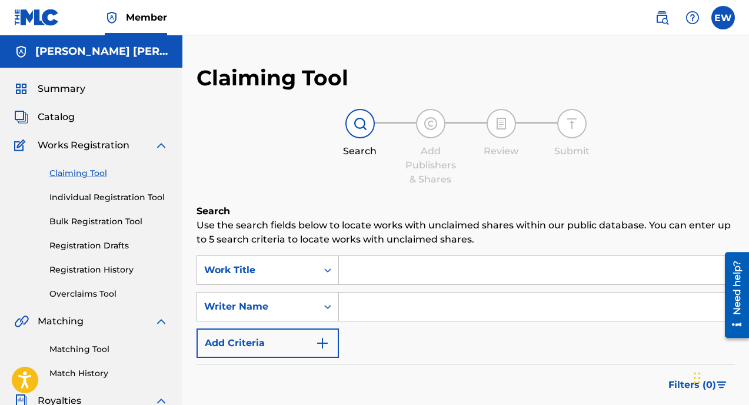
click at [402, 277] on input "Search Form" at bounding box center [537, 270] width 396 height 28
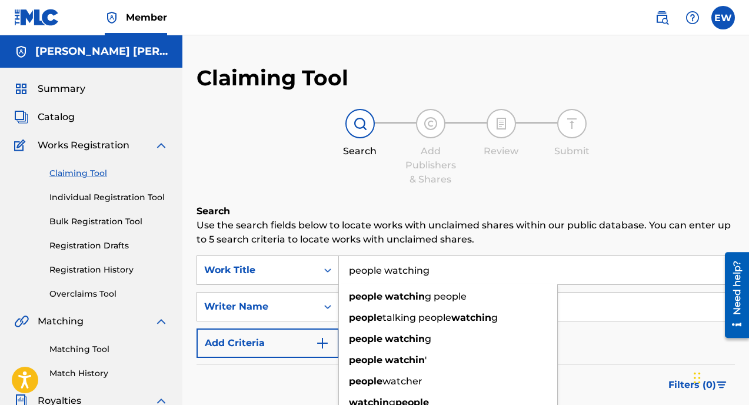
type input "people watching"
click at [568, 318] on input "Search Form" at bounding box center [537, 307] width 396 height 28
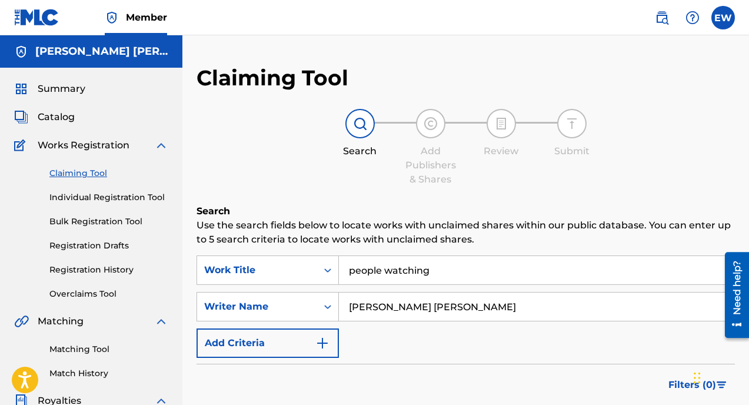
type input "[PERSON_NAME] [PERSON_NAME]"
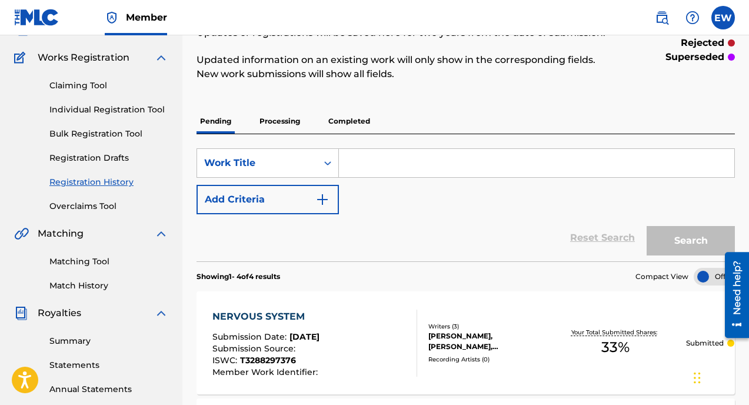
scroll to position [74, 0]
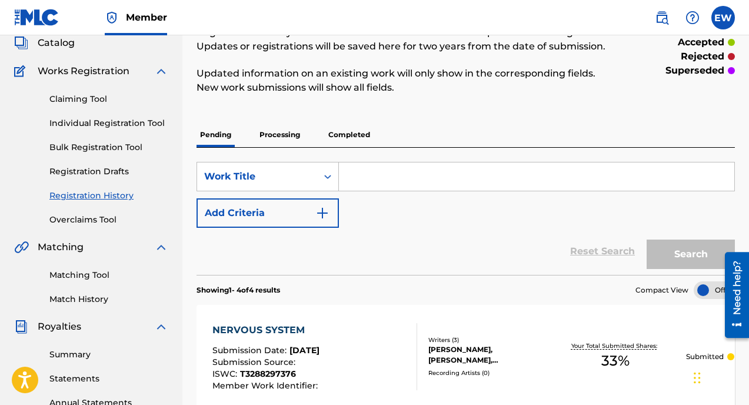
click at [100, 108] on div "Claiming Tool Individual Registration Tool Bulk Registration Tool Registration …" at bounding box center [91, 152] width 154 height 148
click at [97, 99] on link "Claiming Tool" at bounding box center [108, 99] width 119 height 12
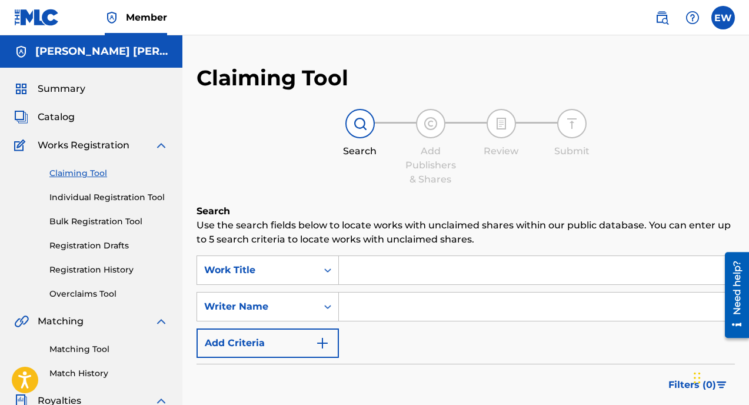
click at [369, 271] on input "Search Form" at bounding box center [537, 270] width 396 height 28
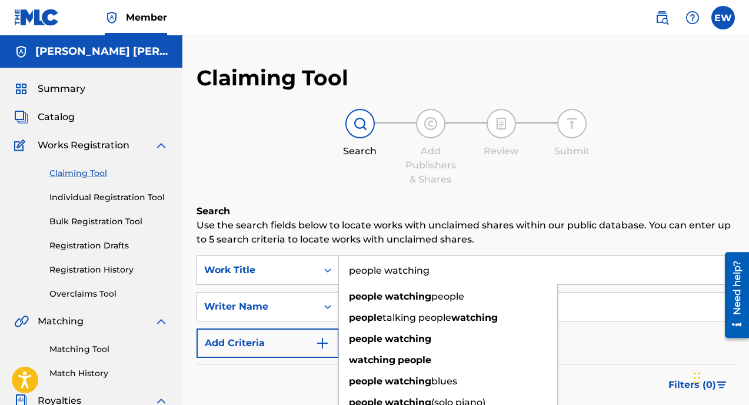
type input "people watching"
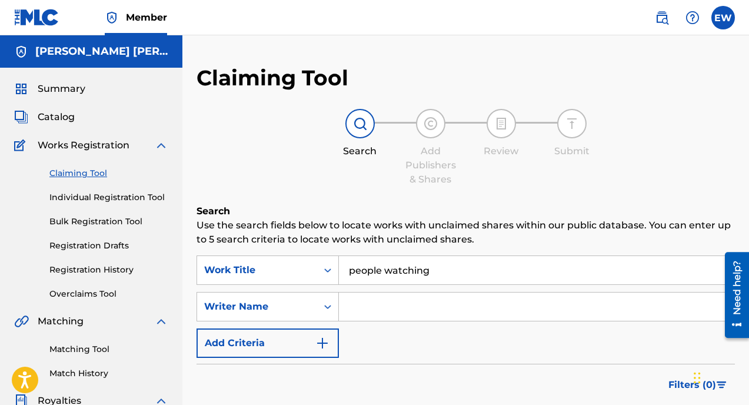
click at [470, 301] on input "Search Form" at bounding box center [537, 307] width 396 height 28
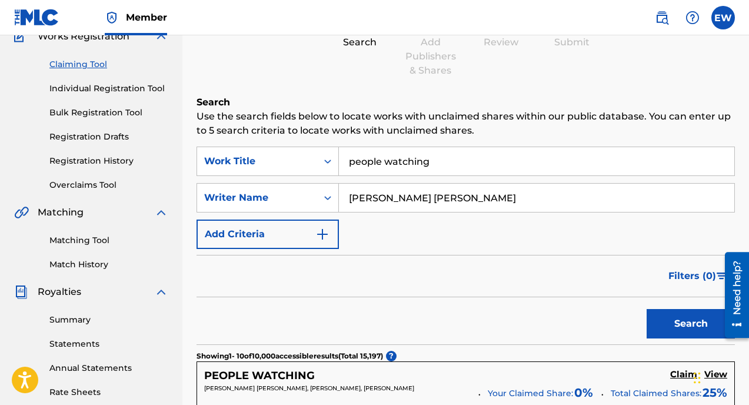
scroll to position [110, 0]
type input "[PERSON_NAME] [PERSON_NAME]"
click at [687, 320] on button "Search" at bounding box center [691, 322] width 88 height 29
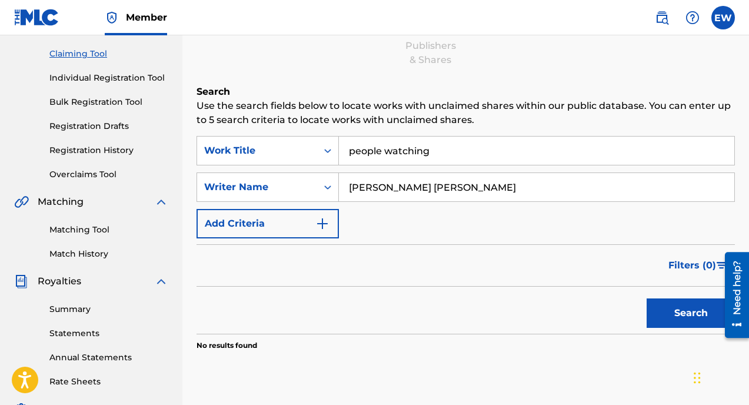
scroll to position [118, 0]
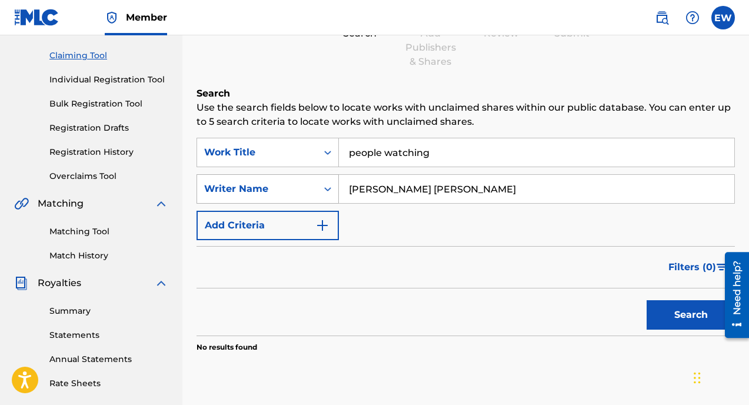
drag, startPoint x: 442, startPoint y: 193, endPoint x: 276, endPoint y: 176, distance: 166.9
click at [276, 177] on div "SearchWithCriteriaa9c9a294-f770-44a9-9771-9515be44e713 Writer Name [PERSON_NAME…" at bounding box center [466, 188] width 539 height 29
drag, startPoint x: 453, startPoint y: 154, endPoint x: 231, endPoint y: 120, distance: 225.1
click at [231, 121] on div "Search Use the search fields below to locate works with unclaimed shares within…" at bounding box center [466, 249] width 539 height 325
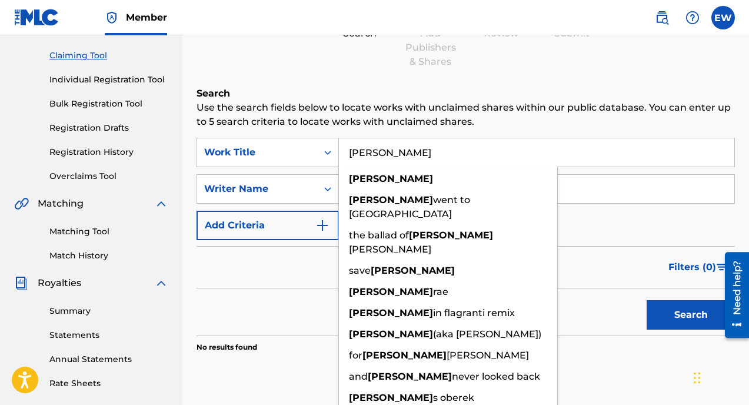
type input "[PERSON_NAME]"
click at [647, 300] on button "Search" at bounding box center [691, 314] width 88 height 29
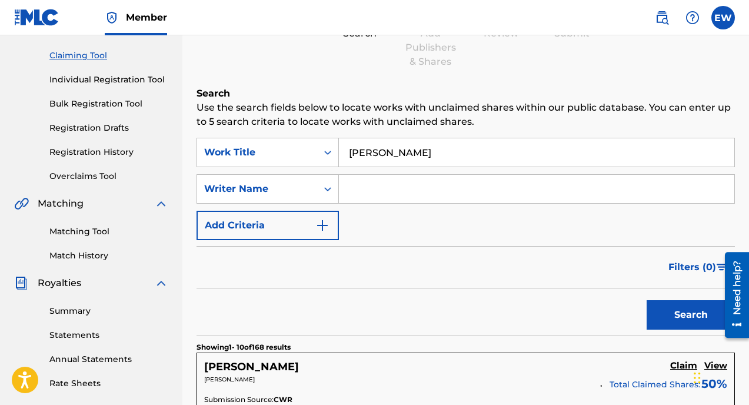
click at [391, 195] on input "Search Form" at bounding box center [537, 189] width 396 height 28
click at [647, 300] on button "Search" at bounding box center [691, 314] width 88 height 29
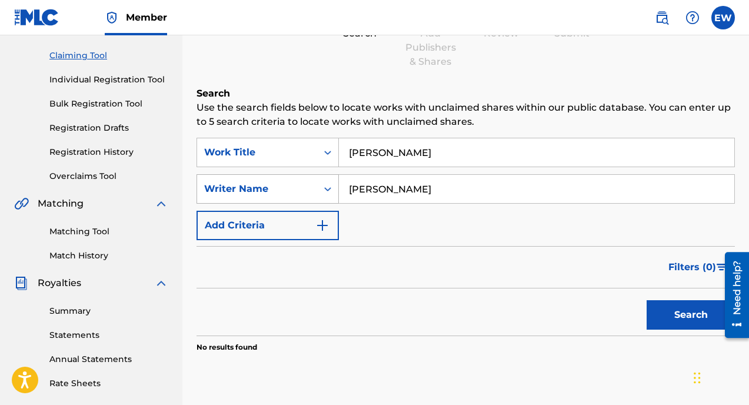
drag, startPoint x: 434, startPoint y: 187, endPoint x: 260, endPoint y: 182, distance: 174.3
click at [260, 183] on div "SearchWithCriteriaa9c9a294-f770-44a9-9771-9515be44e713 Writer Name [PERSON_NAME]" at bounding box center [466, 188] width 539 height 29
type input "[PERSON_NAME] [PERSON_NAME]"
click at [647, 300] on button "Search" at bounding box center [691, 314] width 88 height 29
drag, startPoint x: 439, startPoint y: 193, endPoint x: 284, endPoint y: 185, distance: 154.4
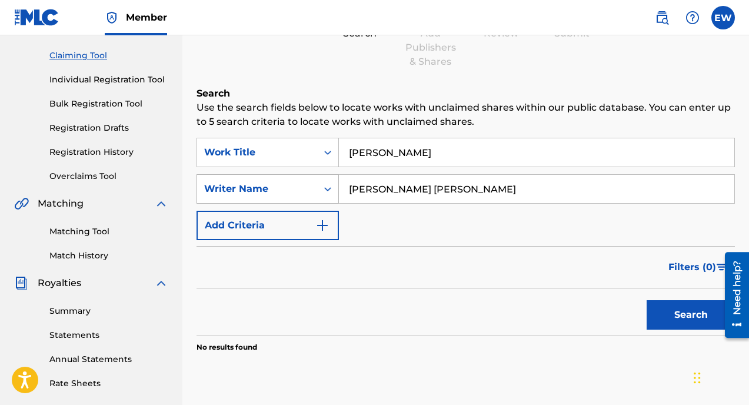
click at [287, 188] on div "SearchWithCriteriaa9c9a294-f770-44a9-9771-9515be44e713 Writer Name [PERSON_NAME…" at bounding box center [466, 188] width 539 height 29
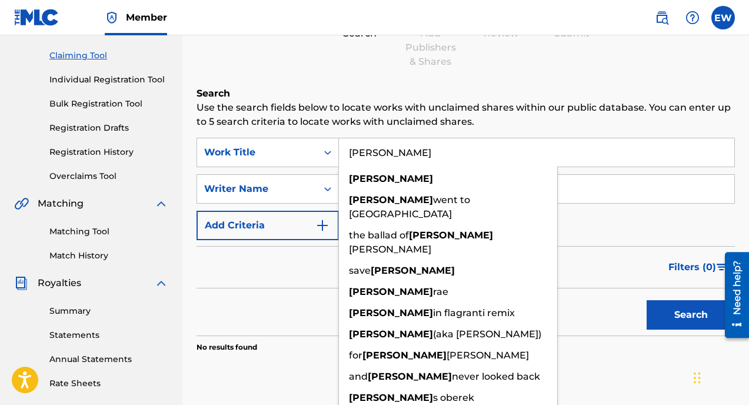
drag, startPoint x: 417, startPoint y: 155, endPoint x: 227, endPoint y: 134, distance: 191.4
click at [231, 138] on div "SearchWithCriteria33d61384-c799-438f-a642-9f3b30b79702 Work Title [PERSON_NAME]…" at bounding box center [466, 152] width 539 height 29
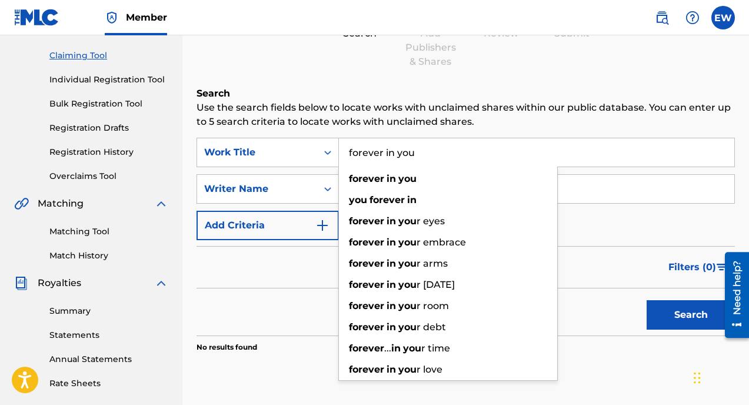
type input "forever in you"
click at [647, 300] on button "Search" at bounding box center [691, 314] width 88 height 29
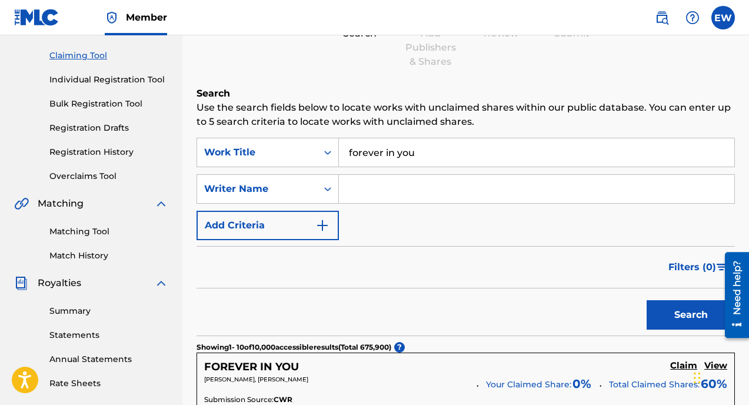
click at [389, 194] on input "Search Form" at bounding box center [537, 189] width 396 height 28
type input "[PERSON_NAME] [PERSON_NAME]"
click at [647, 300] on button "Search" at bounding box center [691, 314] width 88 height 29
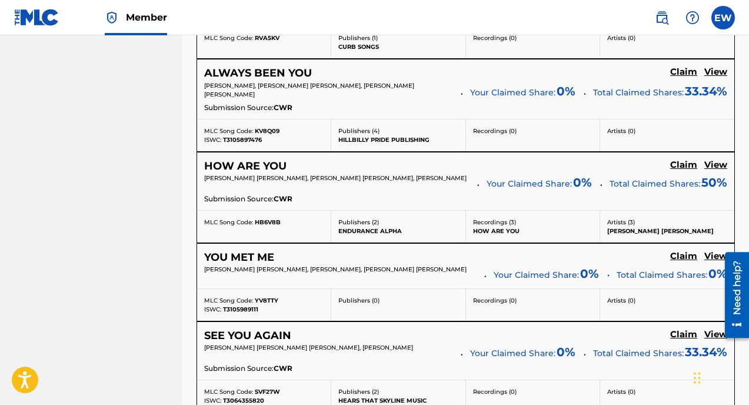
scroll to position [859, 0]
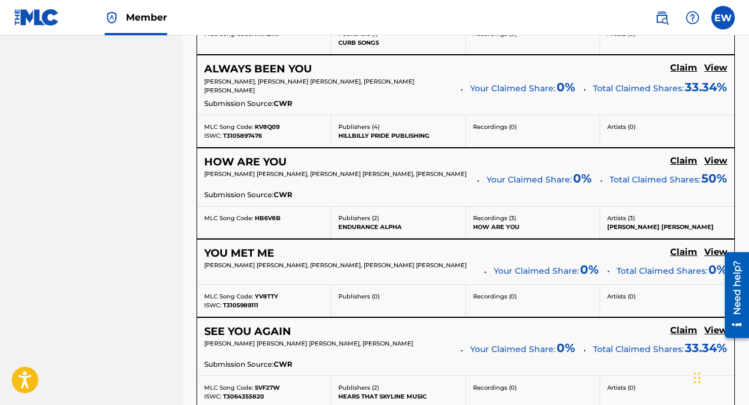
click at [681, 160] on h5 "Claim" at bounding box center [684, 160] width 27 height 11
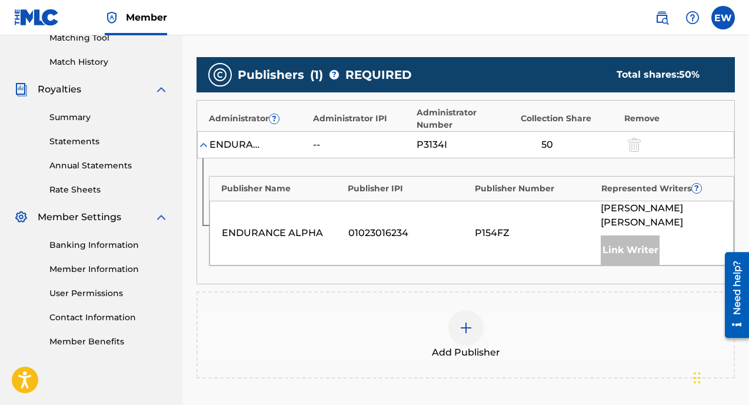
scroll to position [309, 0]
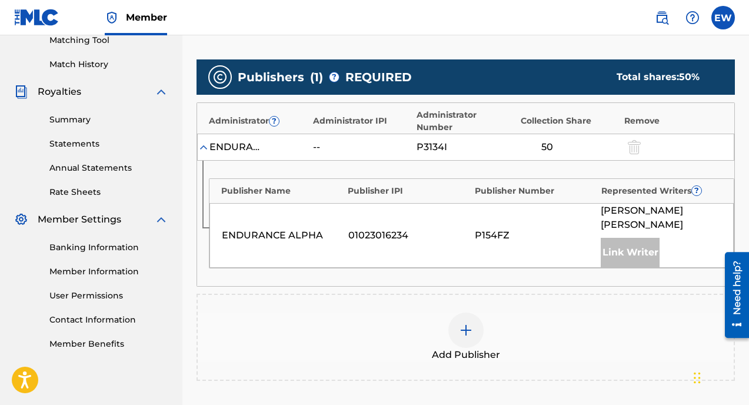
click at [631, 238] on div "Link Writer" at bounding box center [630, 252] width 59 height 29
click at [468, 323] on img at bounding box center [466, 330] width 14 height 14
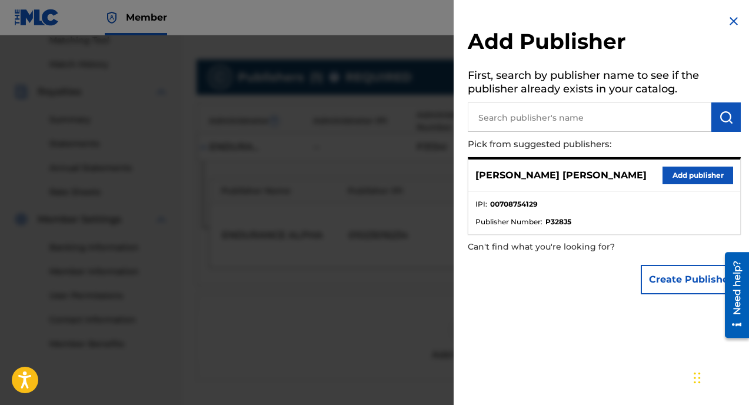
click at [677, 170] on button "Add publisher" at bounding box center [698, 176] width 71 height 18
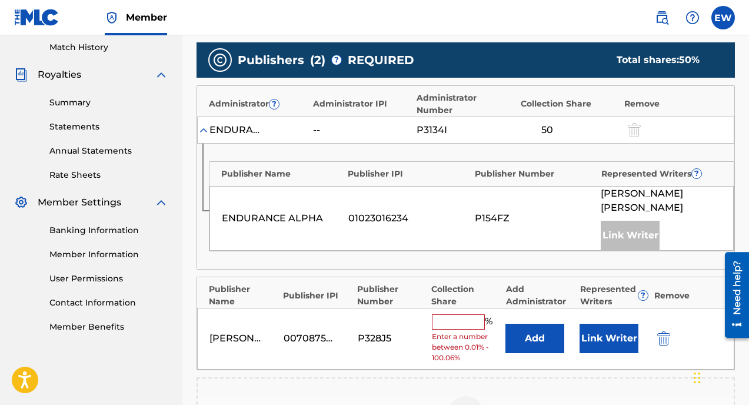
scroll to position [330, 0]
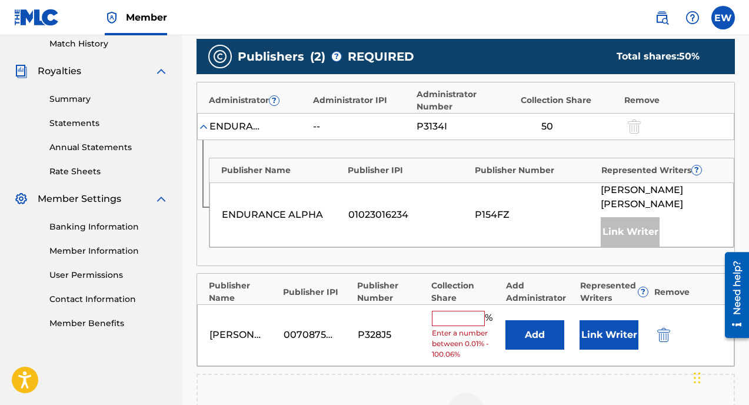
click at [467, 311] on input "text" at bounding box center [458, 318] width 53 height 15
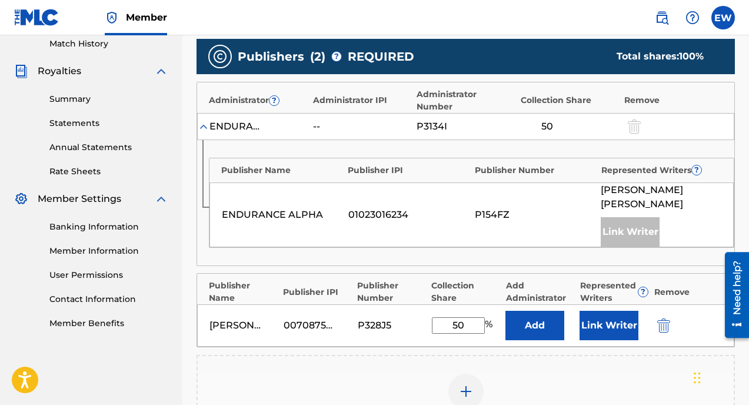
type input "50"
click at [596, 311] on button "Link Writer" at bounding box center [609, 325] width 59 height 29
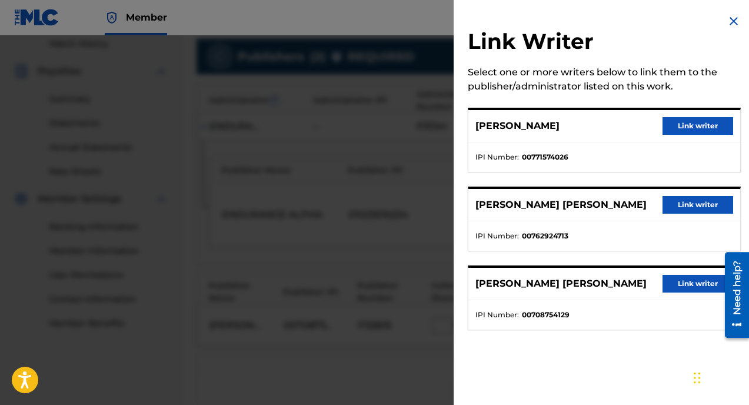
click at [694, 128] on button "Link writer" at bounding box center [698, 126] width 71 height 18
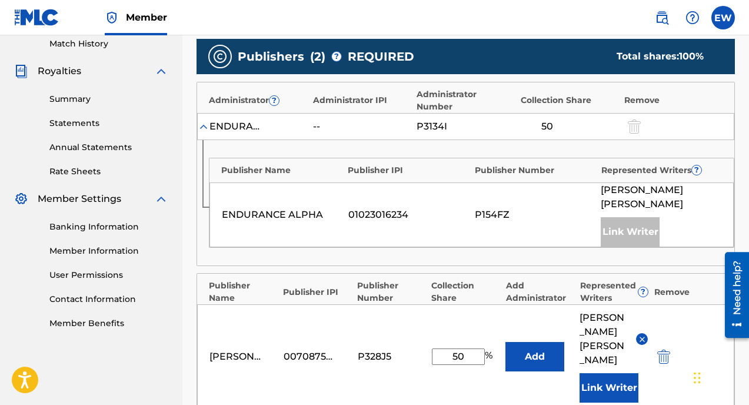
click at [610, 373] on button "Link Writer" at bounding box center [609, 387] width 59 height 29
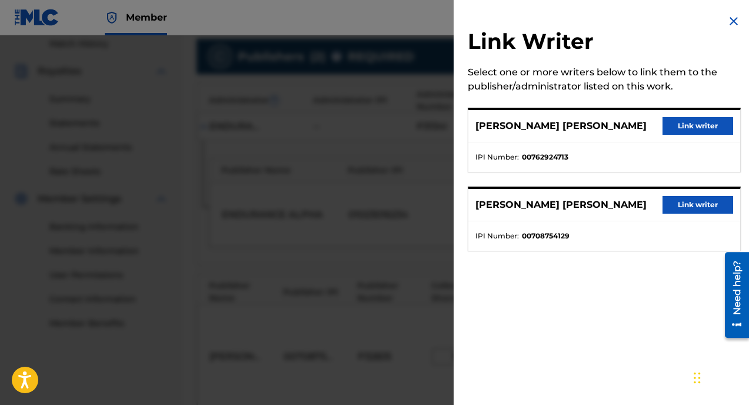
click at [691, 208] on button "Link writer" at bounding box center [698, 205] width 71 height 18
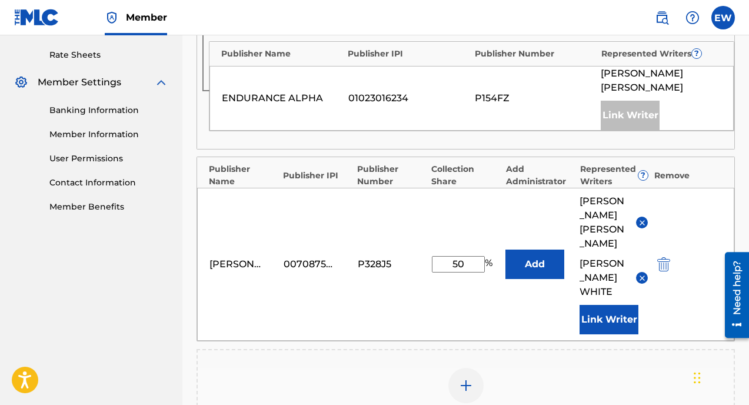
scroll to position [451, 0]
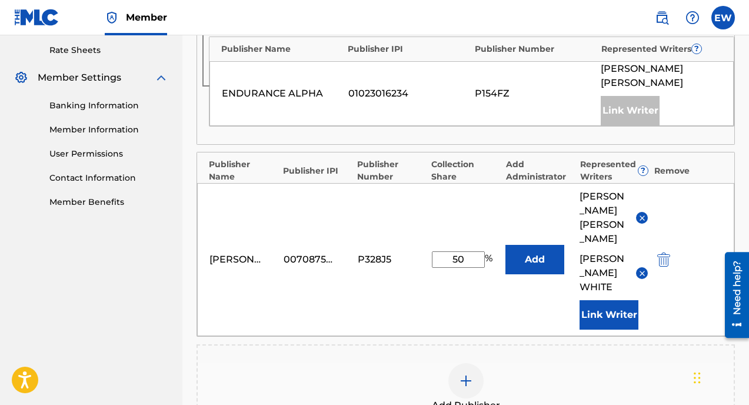
click at [615, 300] on button "Link Writer" at bounding box center [609, 314] width 59 height 29
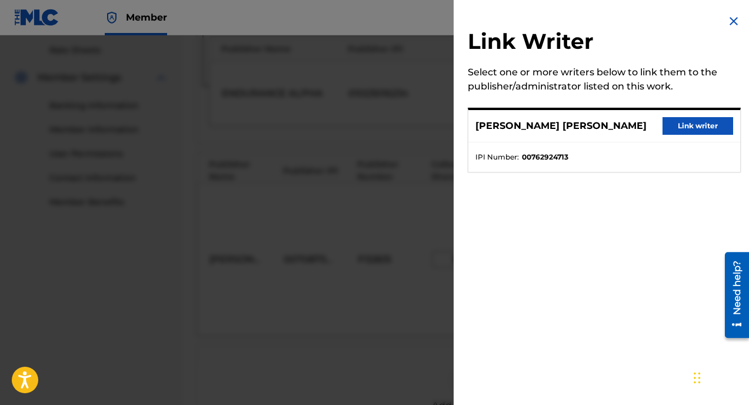
click at [735, 18] on img at bounding box center [734, 21] width 14 height 14
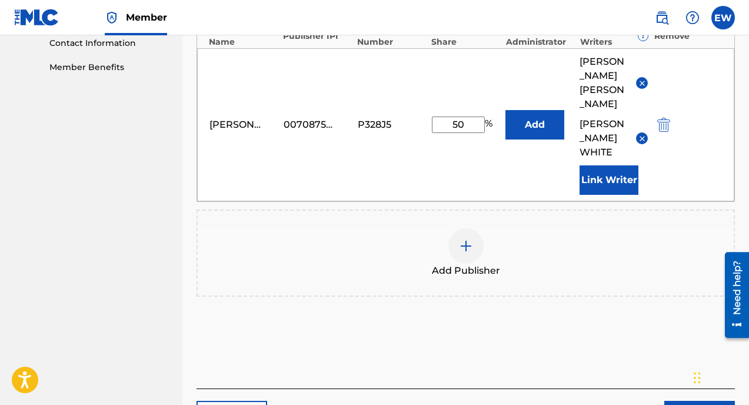
scroll to position [612, 0]
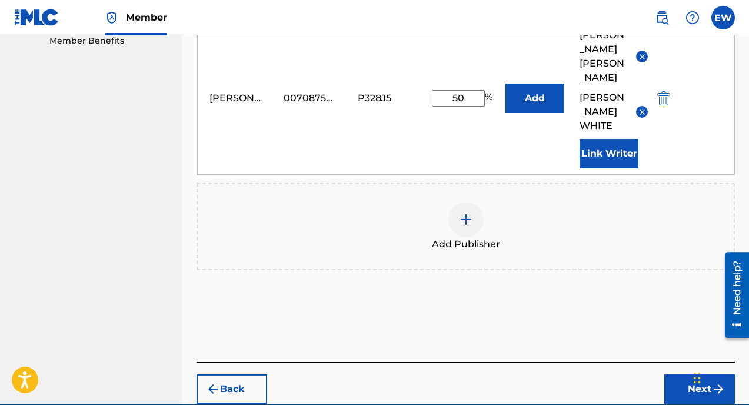
click at [685, 374] on button "Next" at bounding box center [700, 388] width 71 height 29
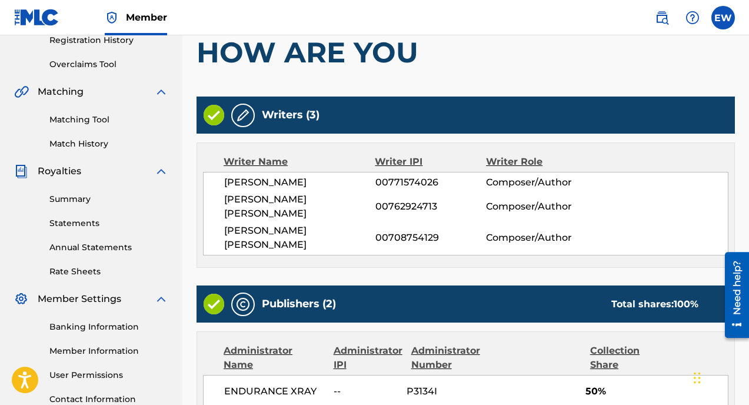
scroll to position [237, 0]
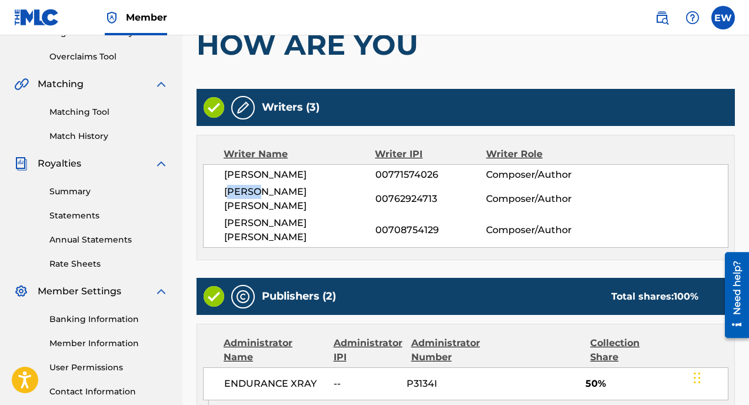
drag, startPoint x: 233, startPoint y: 198, endPoint x: 267, endPoint y: 197, distance: 33.6
click at [267, 197] on span "[PERSON_NAME] [PERSON_NAME]" at bounding box center [299, 199] width 151 height 28
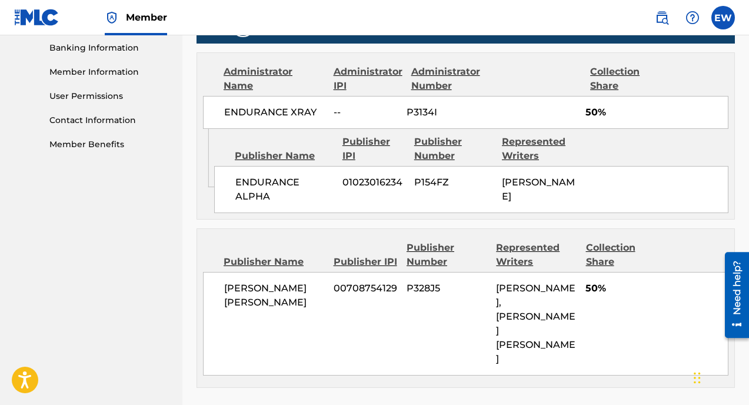
scroll to position [549, 0]
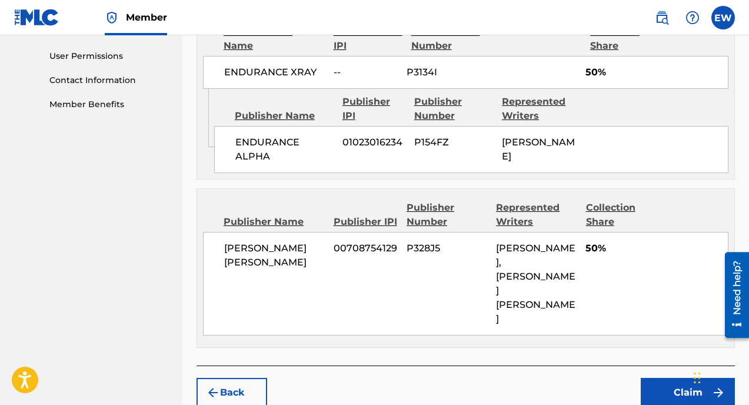
click at [662, 378] on button "Claim" at bounding box center [688, 392] width 94 height 29
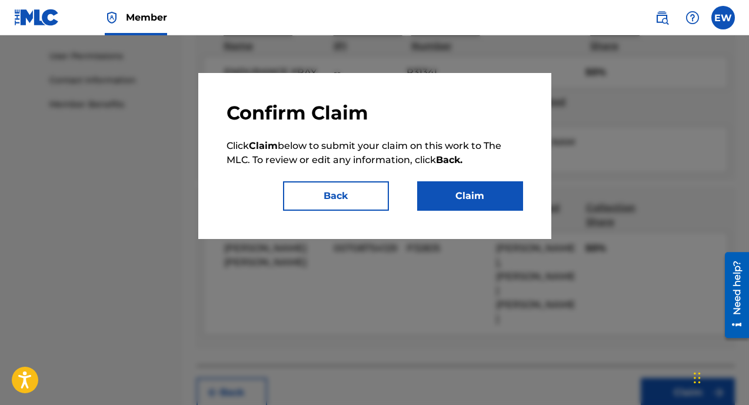
click at [478, 198] on button "Claim" at bounding box center [470, 195] width 106 height 29
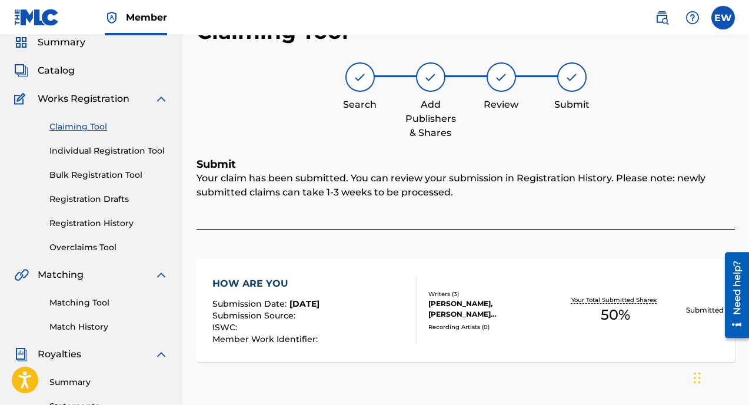
scroll to position [0, 0]
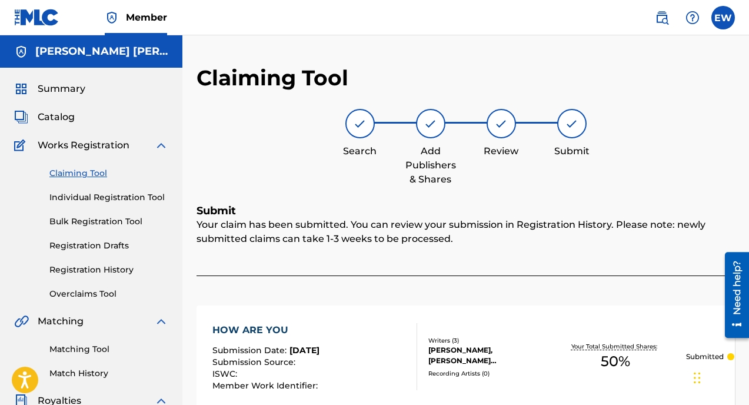
click at [83, 171] on link "Claiming Tool" at bounding box center [108, 173] width 119 height 12
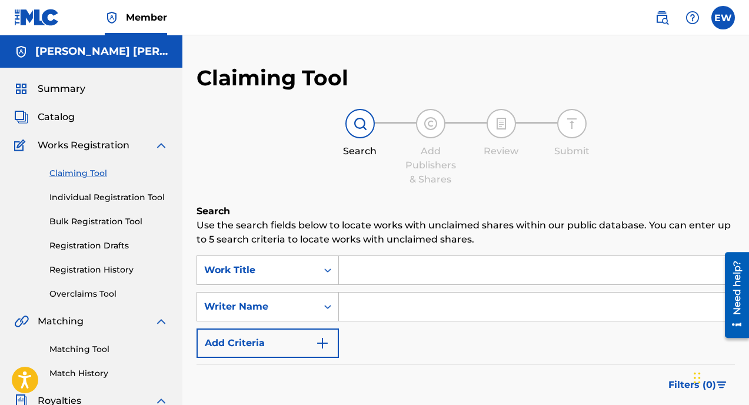
click at [376, 271] on input "Search Form" at bounding box center [537, 270] width 396 height 28
type input "r"
click at [422, 301] on input "Search Form" at bounding box center [537, 307] width 396 height 28
type input "[PERSON_NAME] [PERSON_NAME]"
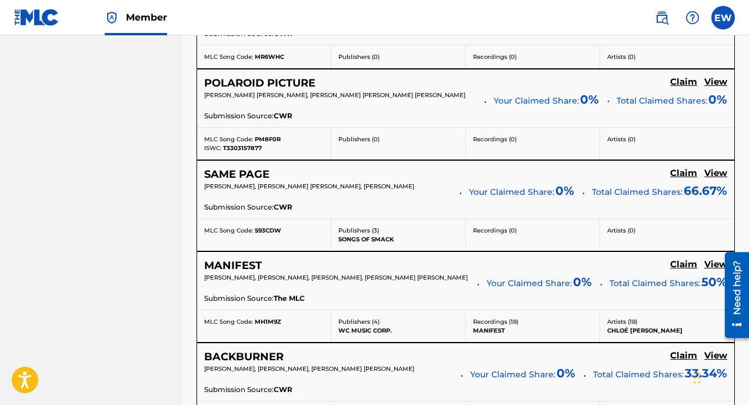
scroll to position [852, 0]
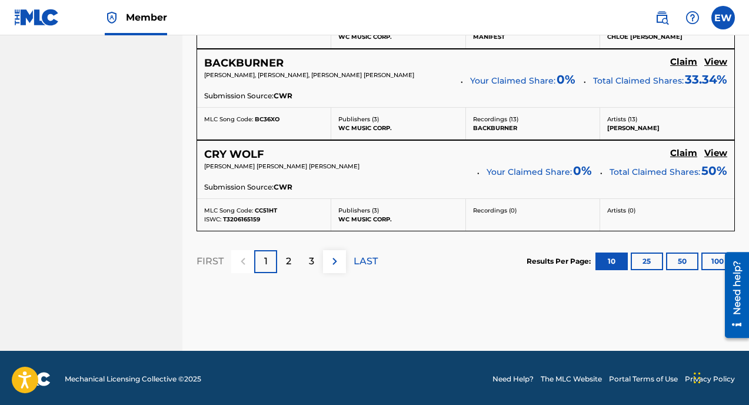
click at [292, 257] on div "2" at bounding box center [288, 261] width 23 height 23
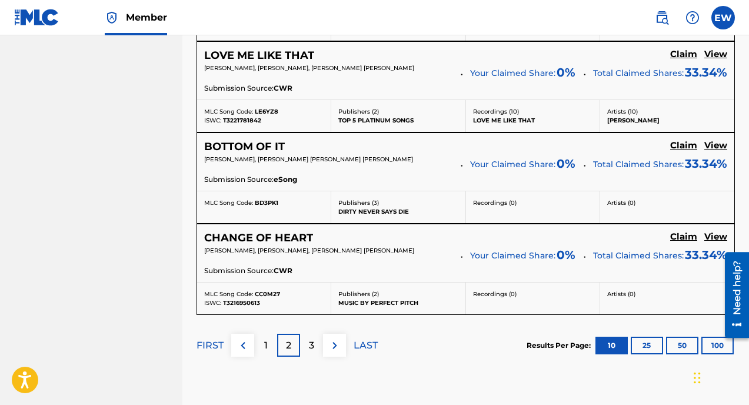
scroll to position [1155, 0]
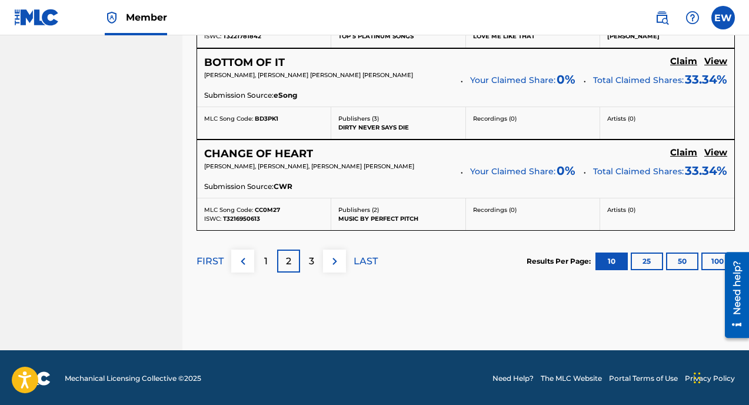
click at [316, 258] on div "3" at bounding box center [311, 261] width 23 height 23
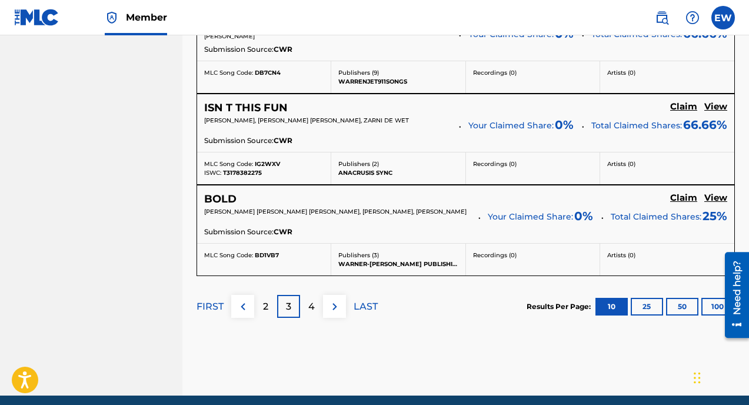
scroll to position [1113, 0]
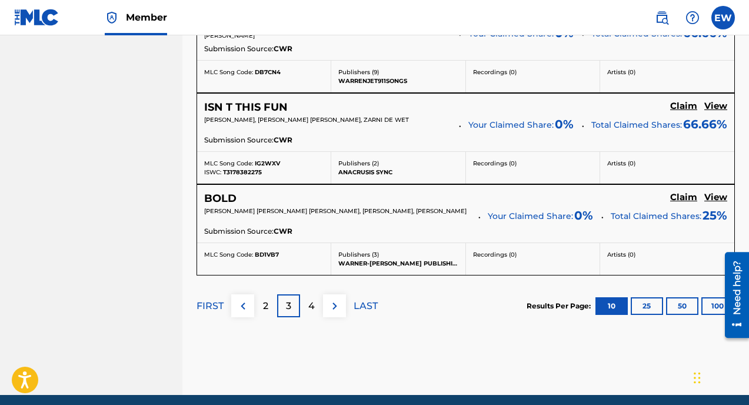
click at [312, 301] on p "4" at bounding box center [311, 306] width 6 height 14
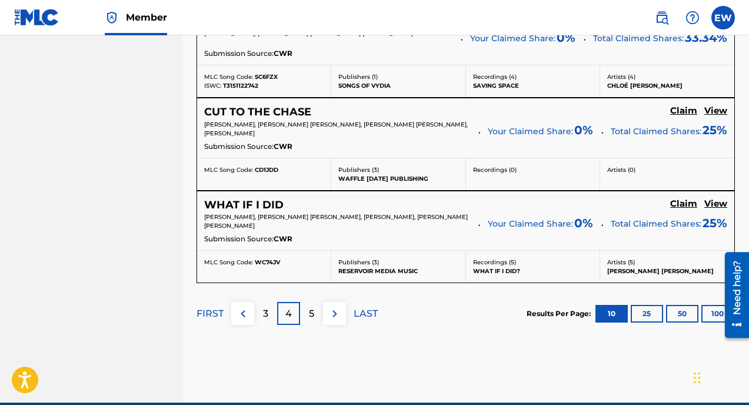
scroll to position [1157, 0]
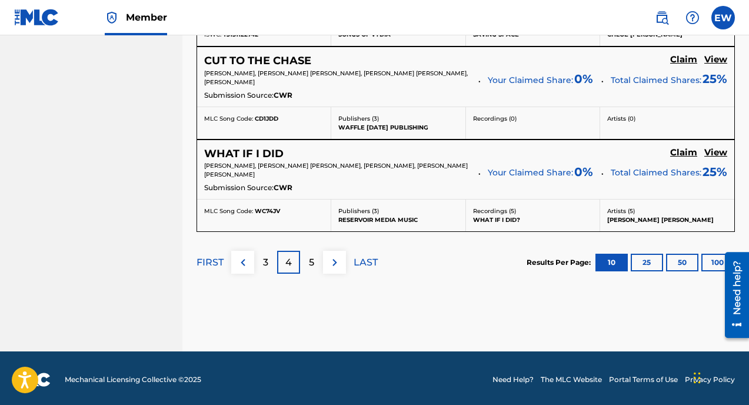
click at [310, 263] on p "5" at bounding box center [311, 263] width 5 height 14
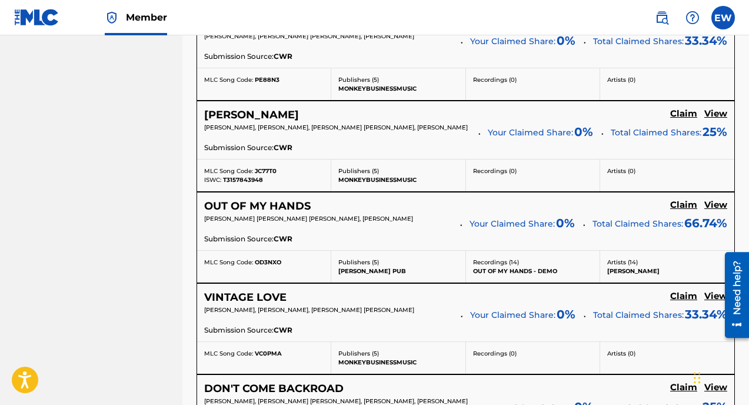
scroll to position [921, 0]
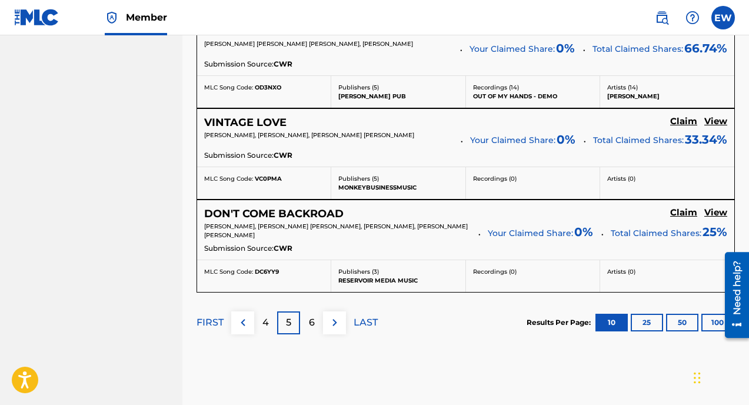
click at [314, 316] on p "6" at bounding box center [312, 323] width 6 height 14
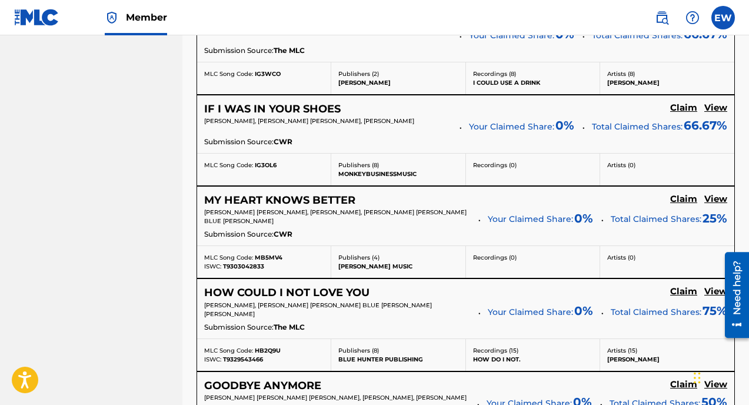
scroll to position [834, 0]
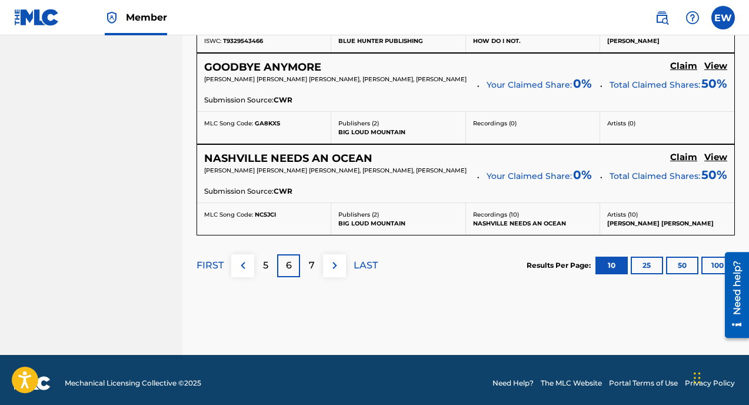
click at [309, 266] on div "7" at bounding box center [311, 265] width 23 height 23
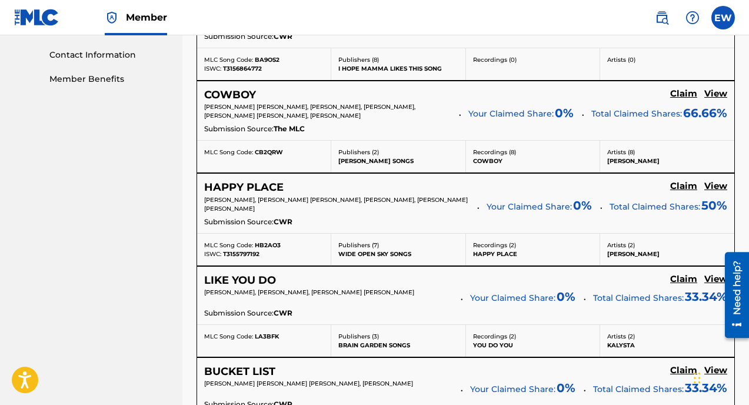
scroll to position [1158, 0]
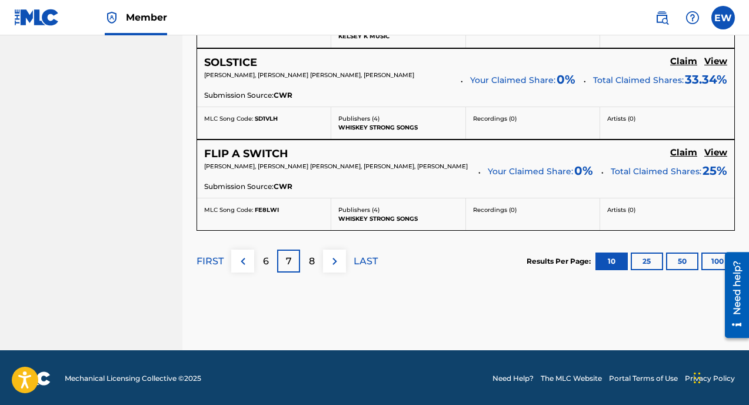
click at [316, 262] on div "8" at bounding box center [311, 261] width 23 height 23
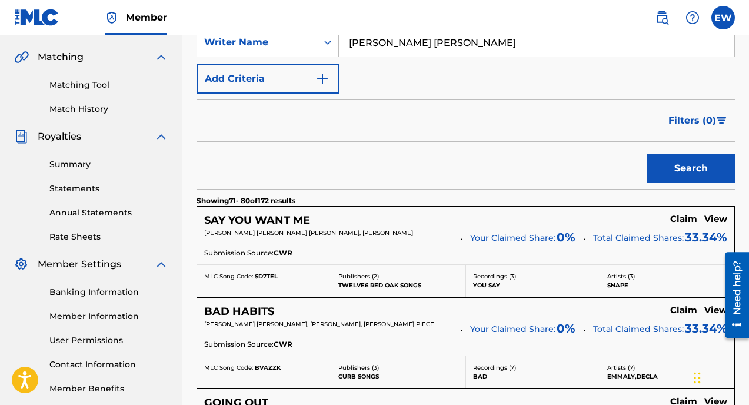
scroll to position [0, 0]
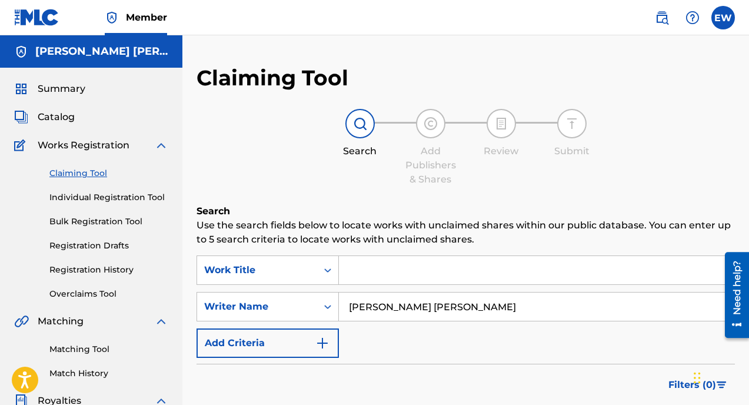
click at [387, 280] on input "Search Form" at bounding box center [537, 270] width 396 height 28
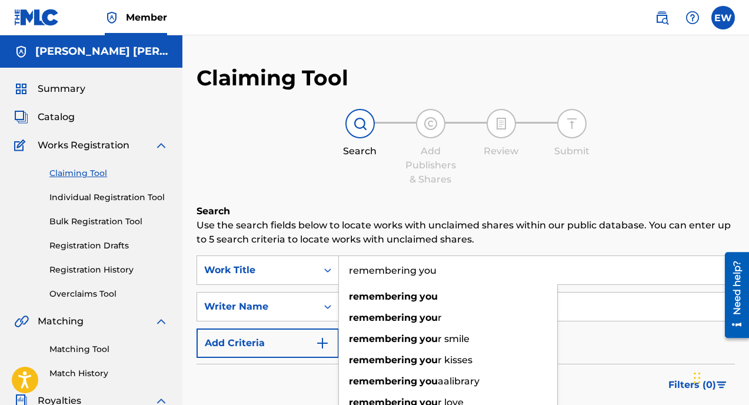
type input "remembering you"
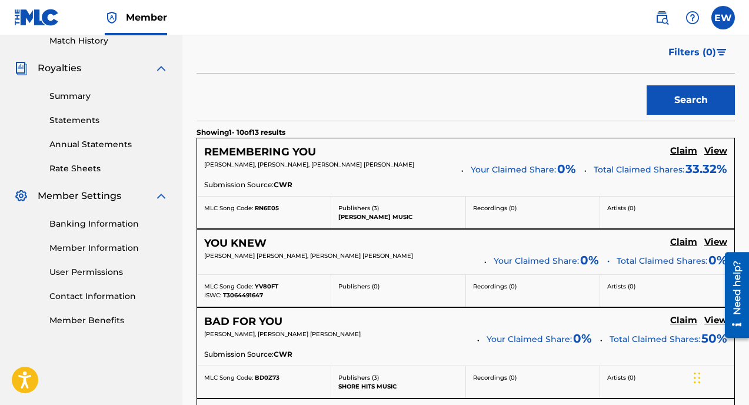
scroll to position [334, 0]
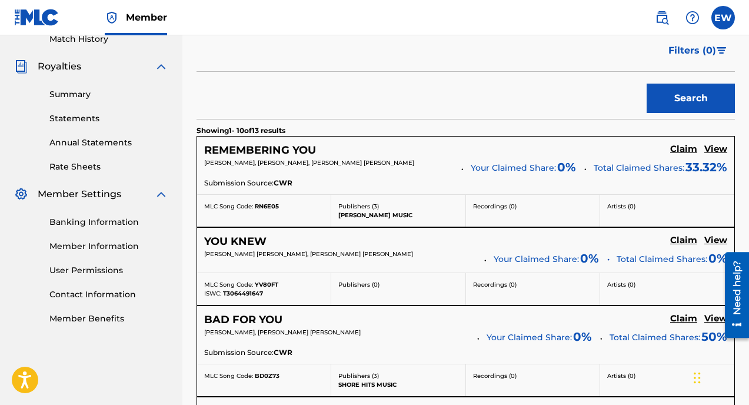
click at [681, 150] on h5 "Claim" at bounding box center [684, 149] width 27 height 11
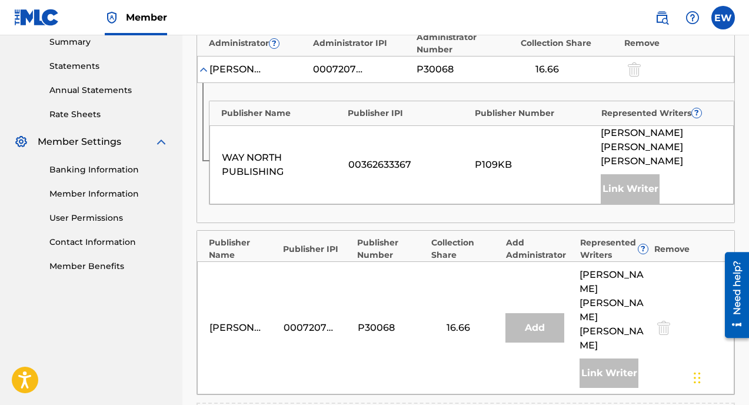
scroll to position [385, 0]
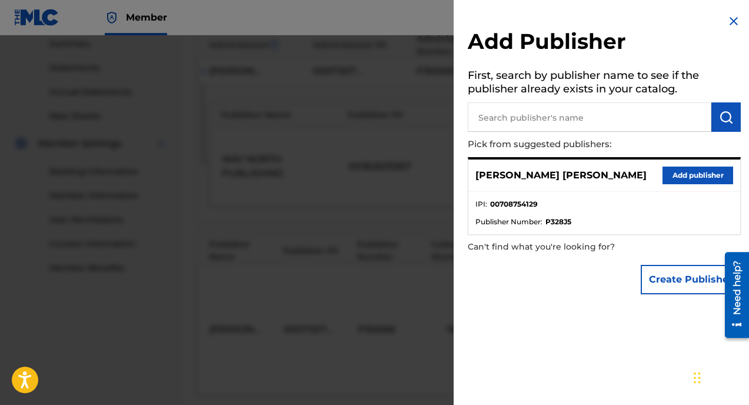
click at [700, 172] on button "Add publisher" at bounding box center [698, 176] width 71 height 18
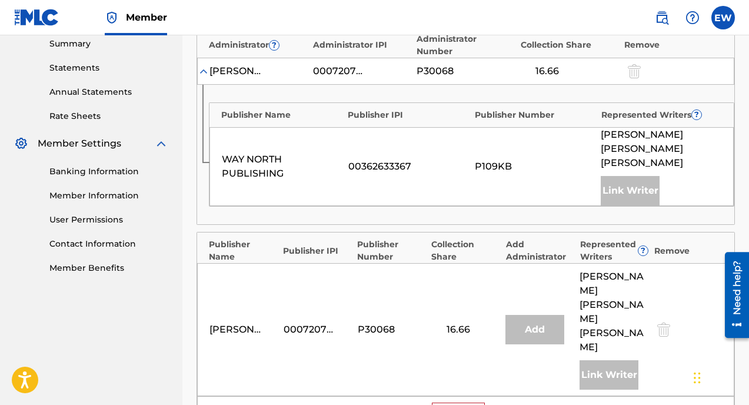
click at [465, 403] on input "text" at bounding box center [458, 410] width 53 height 15
type input "33"
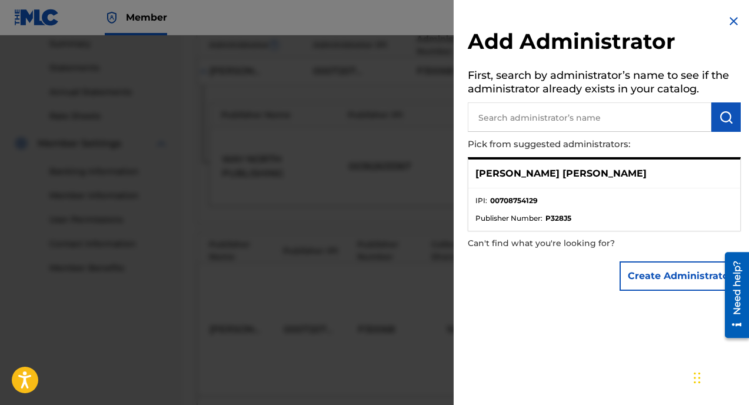
click at [728, 14] on img at bounding box center [734, 21] width 14 height 14
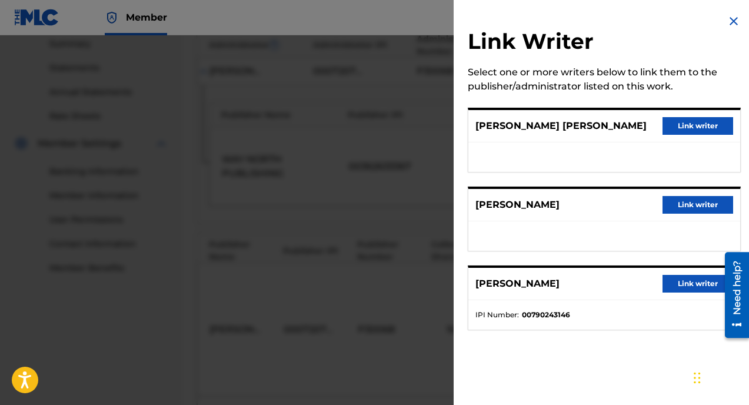
click at [690, 133] on button "Link writer" at bounding box center [698, 126] width 71 height 18
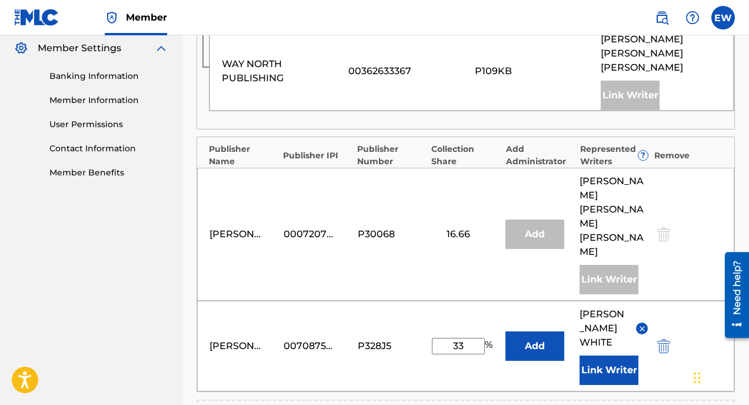
scroll to position [532, 0]
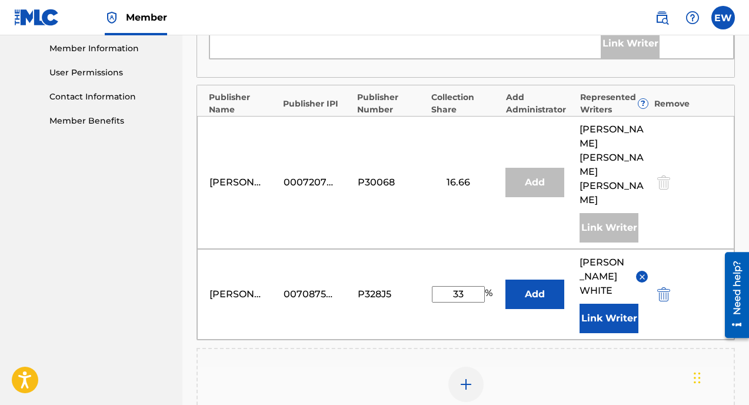
click at [618, 304] on button "Link Writer" at bounding box center [609, 318] width 59 height 29
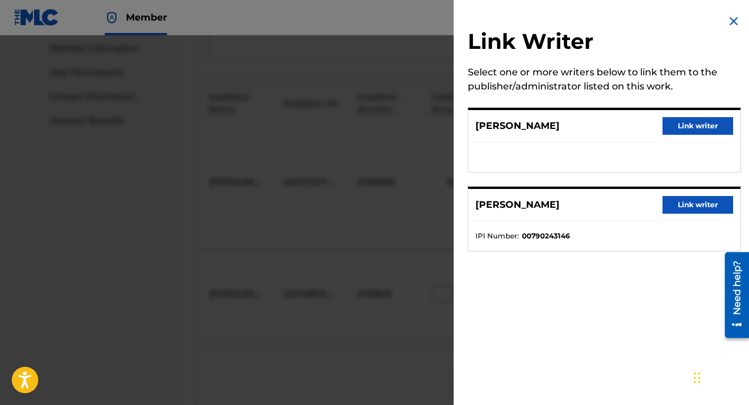
click at [667, 204] on button "Link writer" at bounding box center [698, 205] width 71 height 18
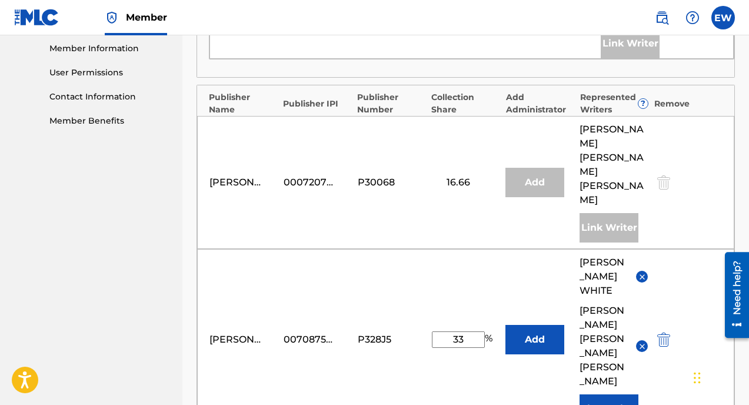
click at [605, 394] on button "Link Writer" at bounding box center [609, 408] width 59 height 29
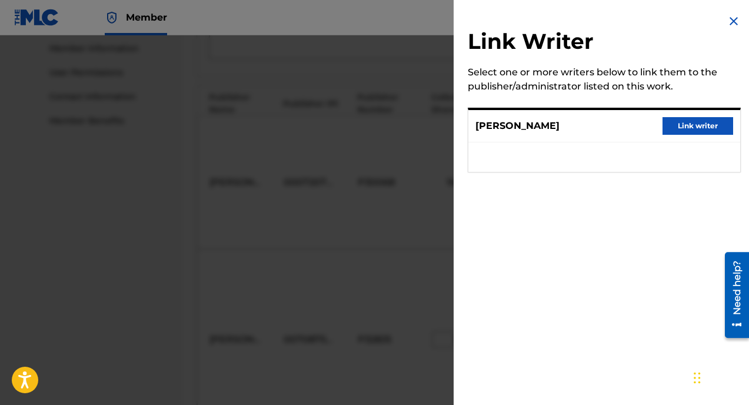
click at [691, 123] on button "Link writer" at bounding box center [698, 126] width 71 height 18
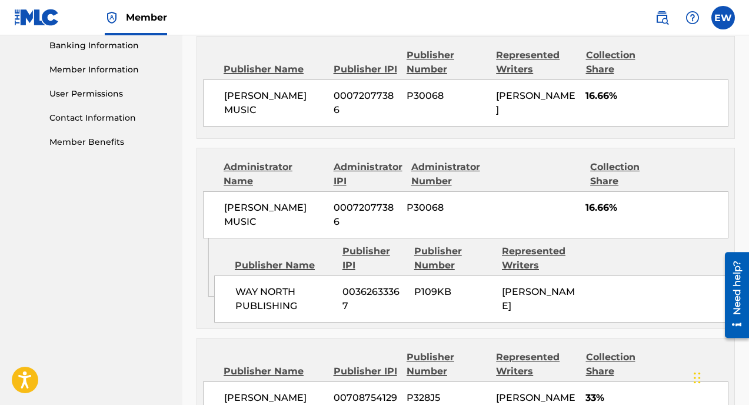
scroll to position [674, 0]
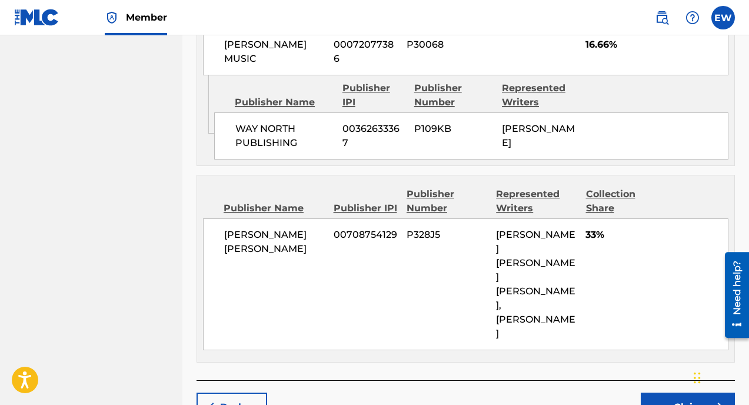
click at [653, 393] on button "Claim" at bounding box center [688, 407] width 94 height 29
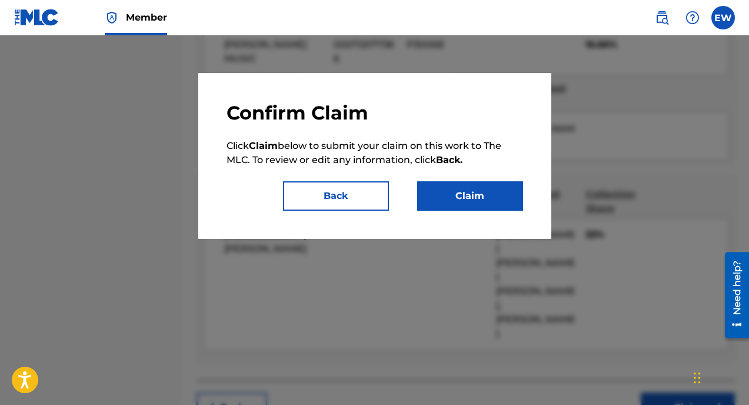
click at [482, 202] on button "Claim" at bounding box center [470, 195] width 106 height 29
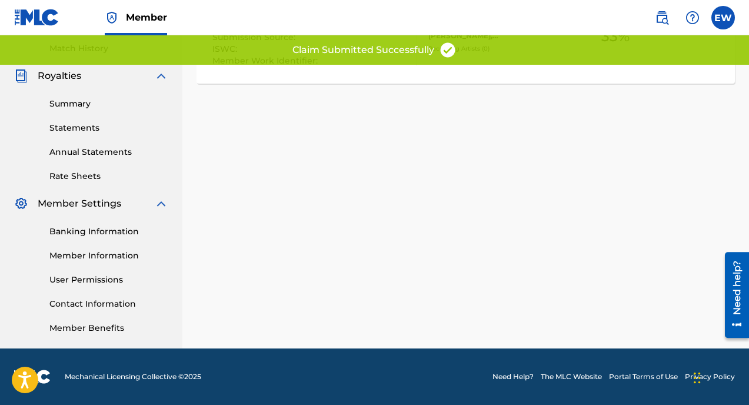
scroll to position [0, 0]
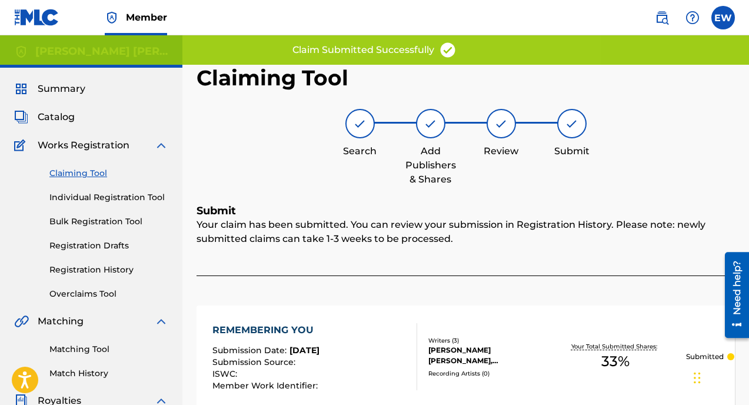
click at [97, 272] on link "Registration History" at bounding box center [108, 270] width 119 height 12
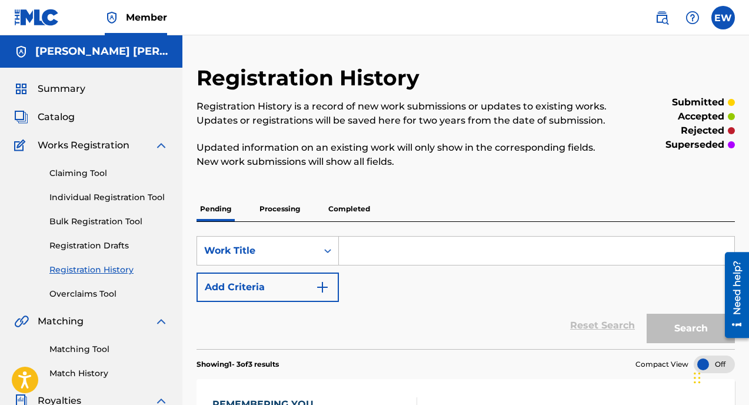
click at [77, 64] on div "[PERSON_NAME] [PERSON_NAME]" at bounding box center [91, 51] width 183 height 32
click at [71, 95] on span "Summary" at bounding box center [62, 89] width 48 height 14
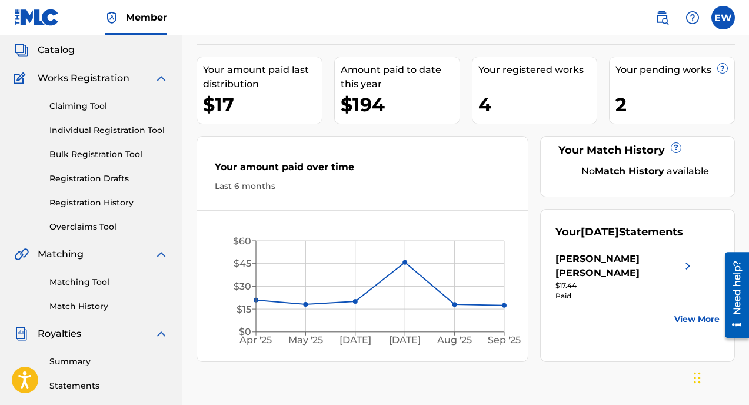
scroll to position [68, 0]
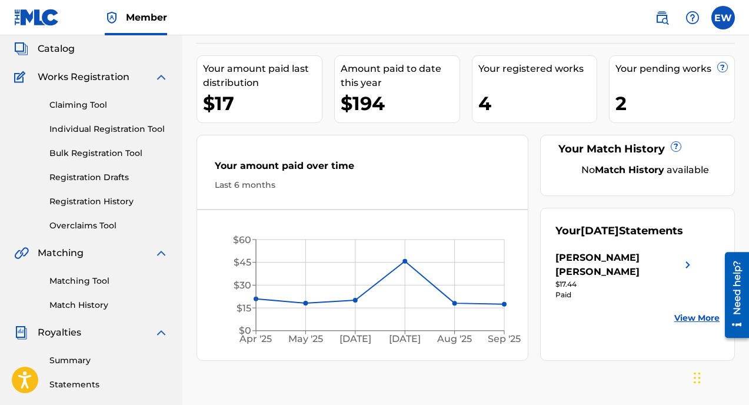
click at [522, 90] on div "4" at bounding box center [538, 103] width 119 height 26
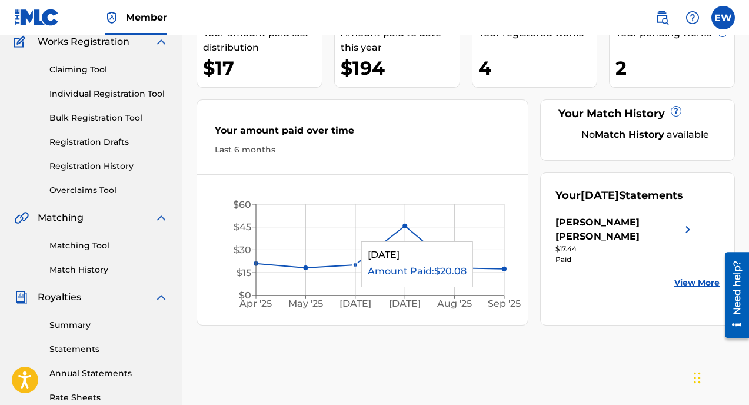
scroll to position [106, 0]
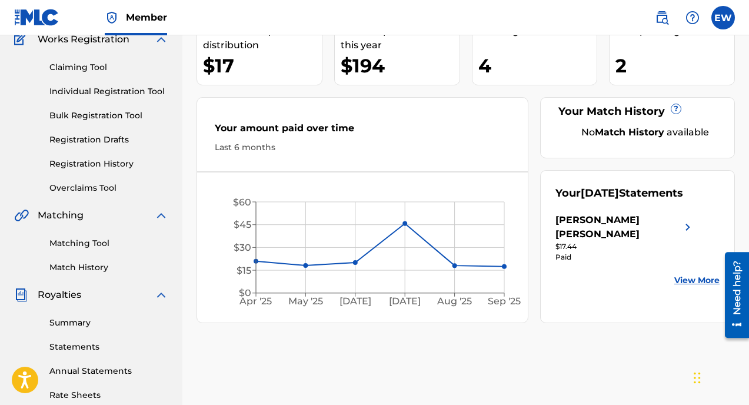
click at [700, 278] on link "View More" at bounding box center [697, 280] width 45 height 12
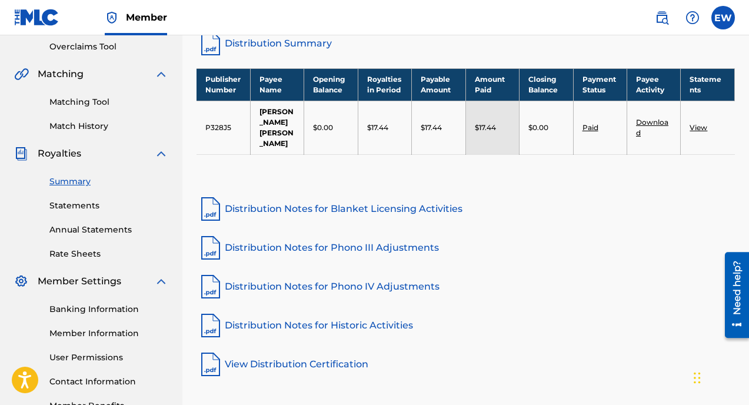
scroll to position [250, 0]
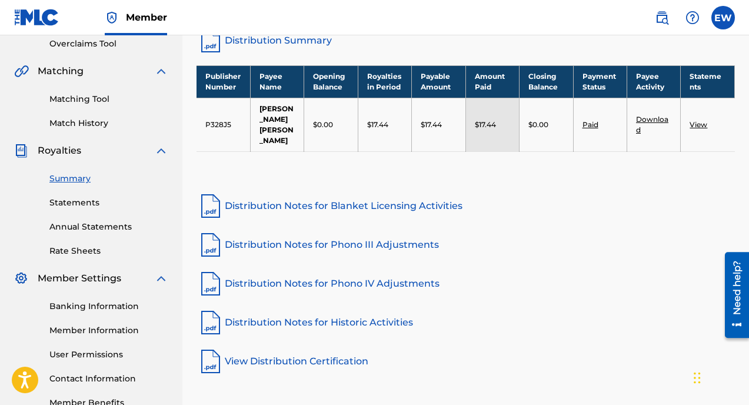
click at [81, 248] on link "Rate Sheets" at bounding box center [108, 251] width 119 height 12
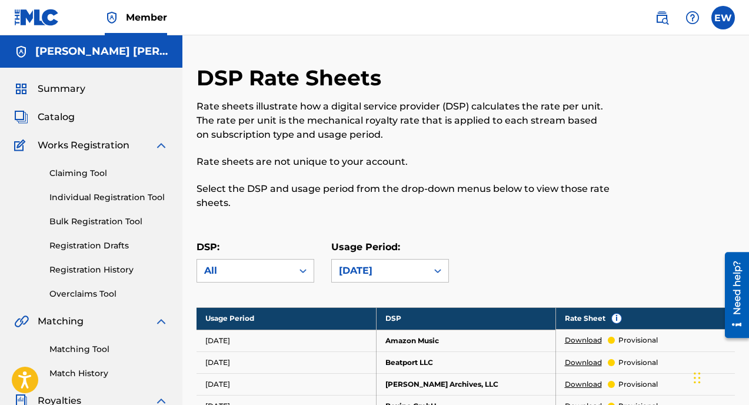
click at [72, 116] on span "Catalog" at bounding box center [56, 117] width 37 height 14
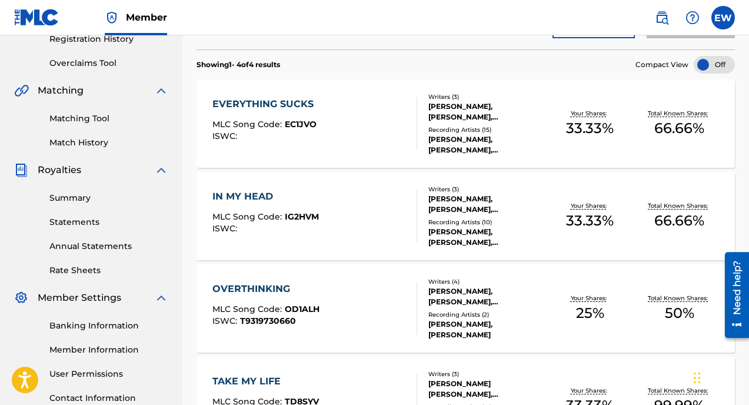
scroll to position [235, 0]
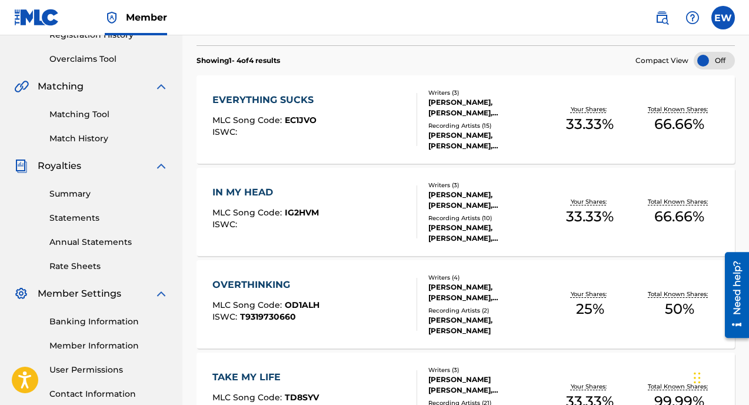
click at [383, 134] on div "EVERYTHING SUCKS MLC Song Code : EC1JVO ISWC :" at bounding box center [315, 119] width 205 height 53
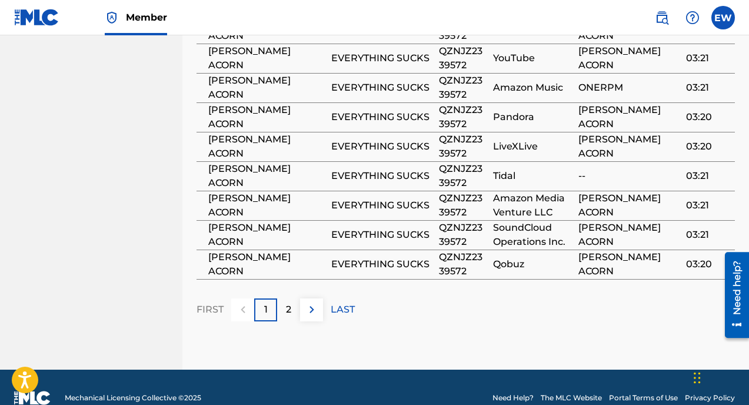
scroll to position [1070, 0]
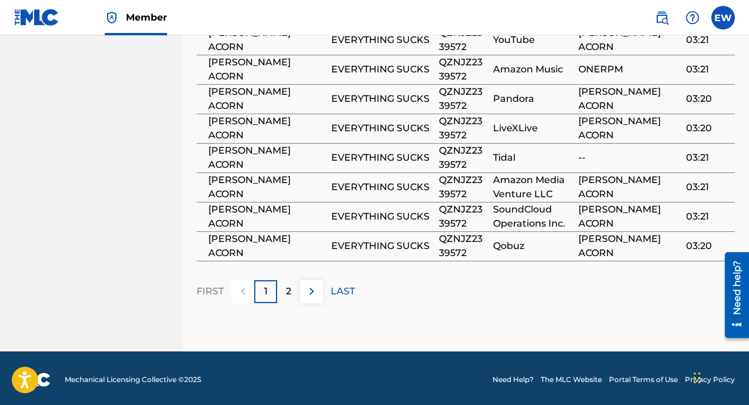
click at [296, 286] on div "2" at bounding box center [288, 291] width 23 height 23
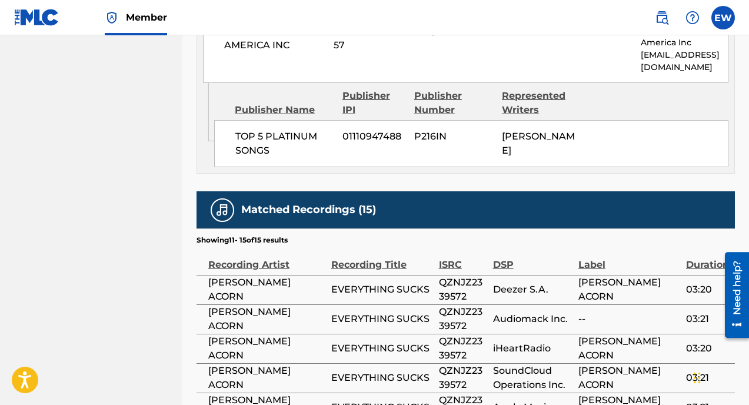
scroll to position [923, 0]
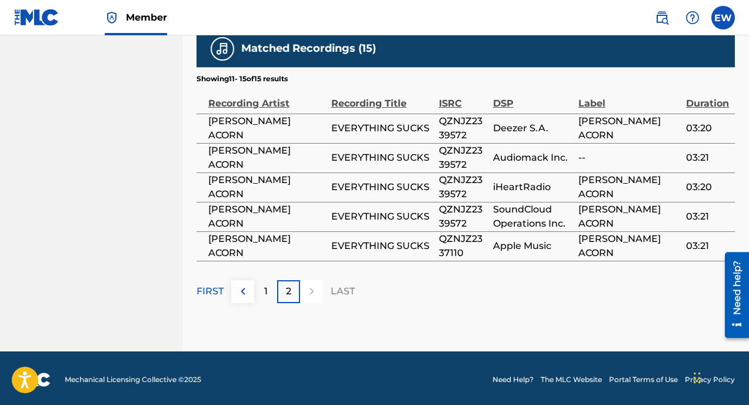
click at [269, 291] on div "1" at bounding box center [265, 291] width 23 height 23
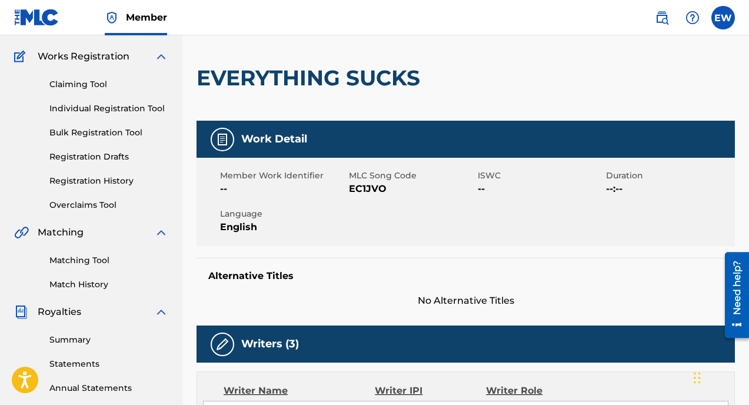
scroll to position [0, 0]
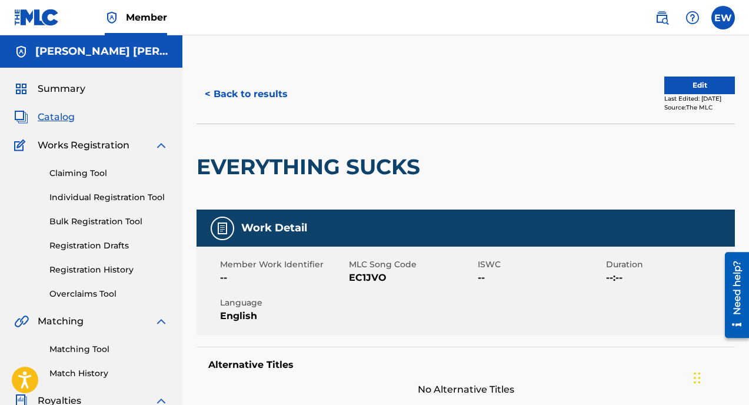
click at [56, 87] on span "Summary" at bounding box center [62, 89] width 48 height 14
